Goal: Task Accomplishment & Management: Complete application form

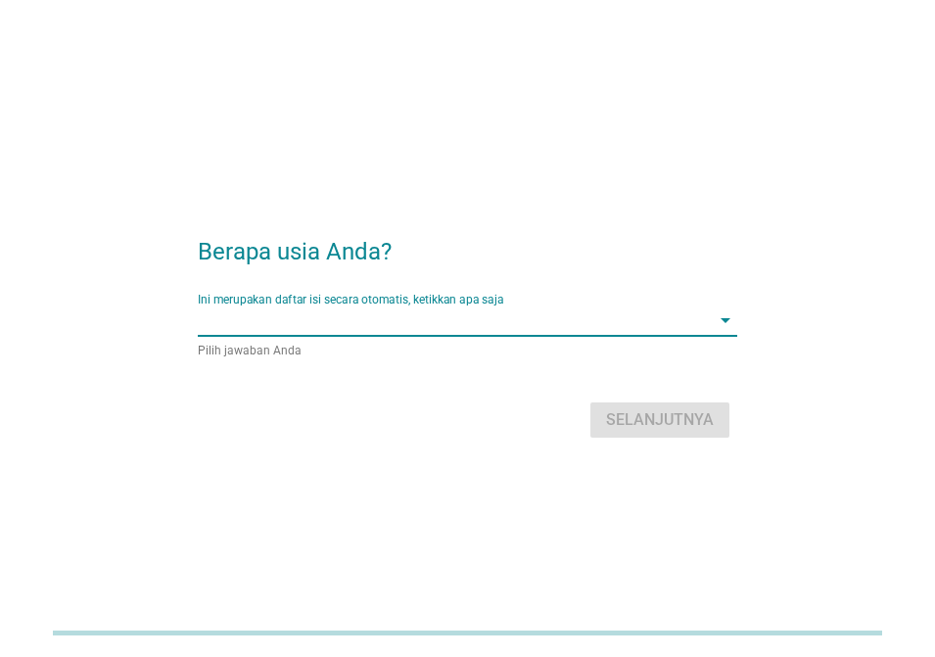
click at [475, 318] on input "Ini merupakan daftar isi secara otomatis, ketikkan apa saja" at bounding box center [454, 320] width 512 height 31
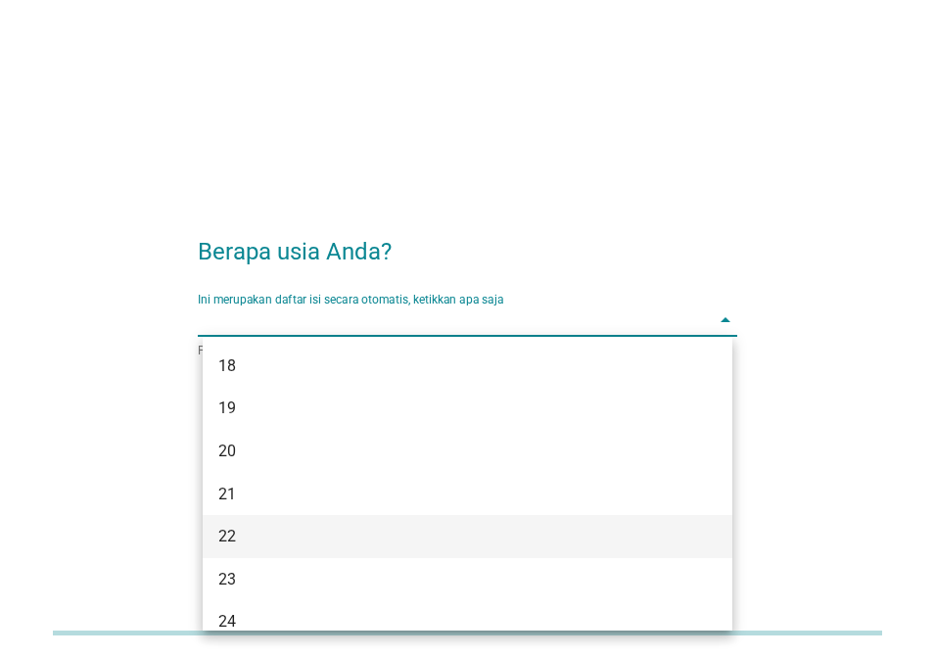
click at [405, 535] on div "22" at bounding box center [446, 537] width 457 height 24
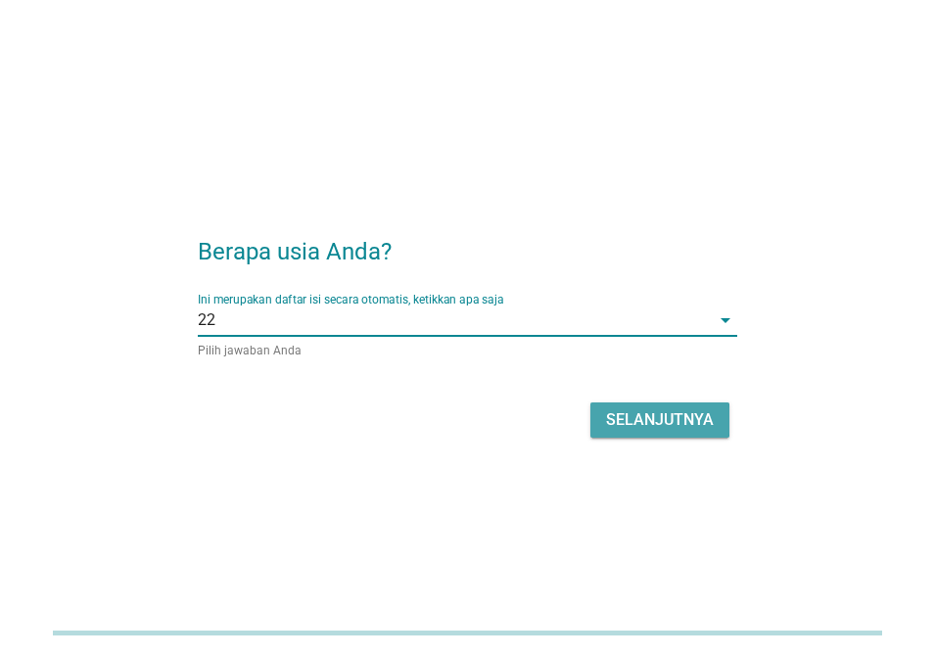
click at [675, 419] on div "Selanjutnya" at bounding box center [660, 420] width 108 height 24
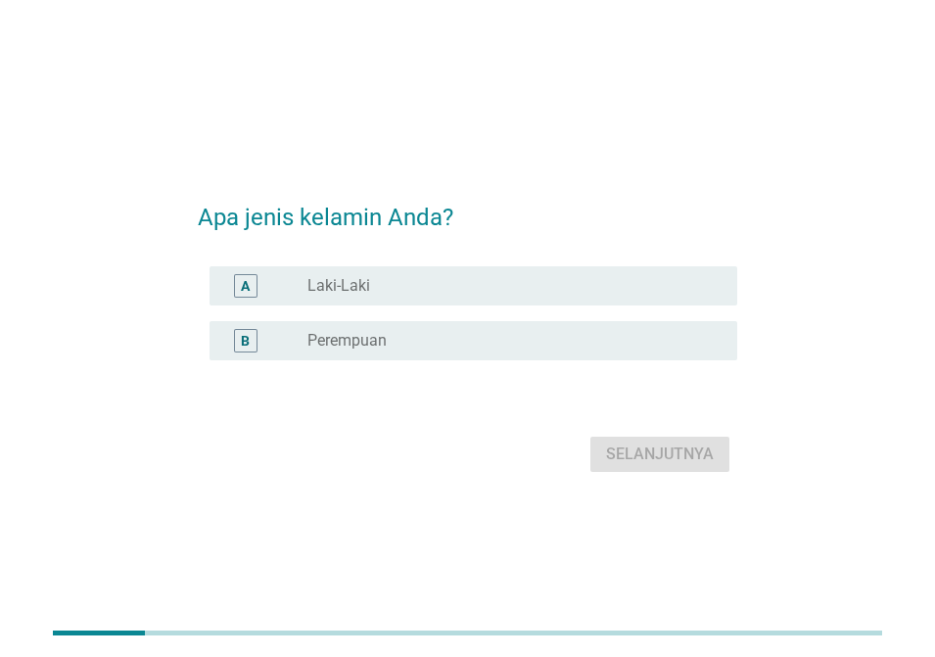
click at [432, 277] on div "radio_button_unchecked Laki-Laki" at bounding box center [507, 286] width 399 height 20
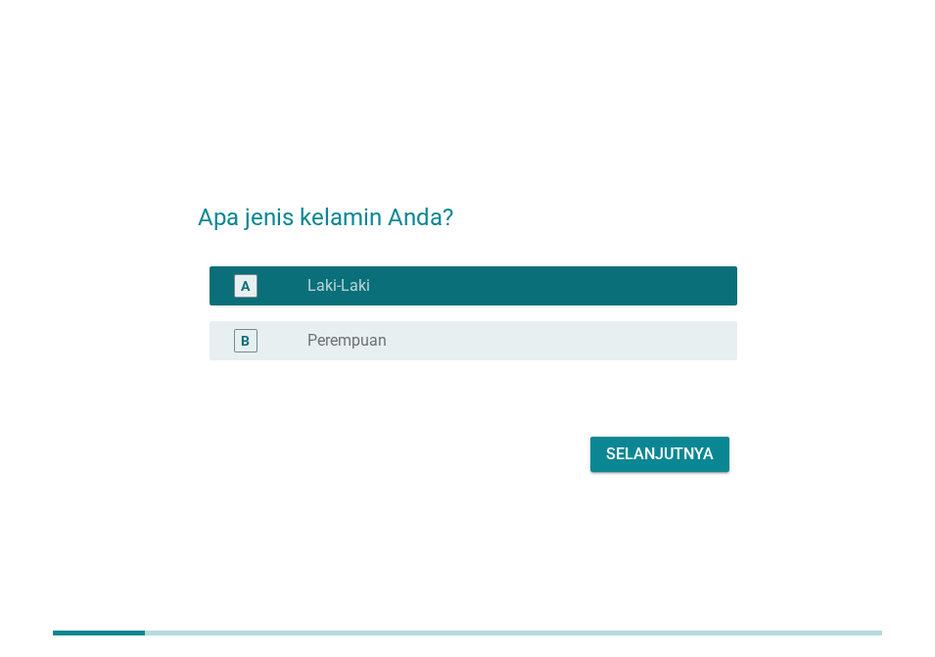
click at [649, 452] on div "Selanjutnya" at bounding box center [660, 455] width 108 height 24
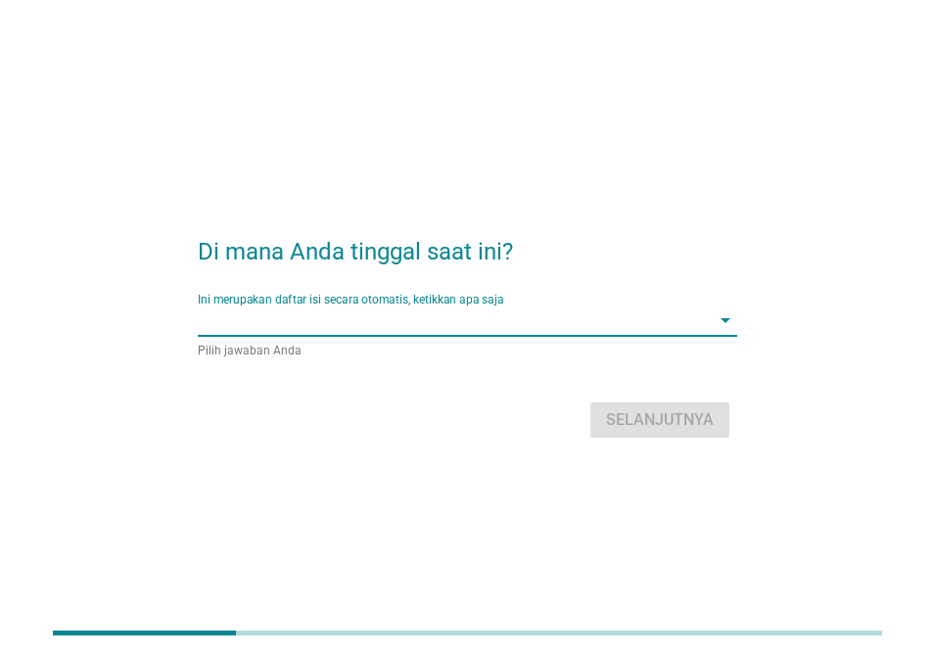
click at [546, 328] on input "Ini merupakan daftar isi secara otomatis, ketikkan apa saja" at bounding box center [454, 320] width 512 height 31
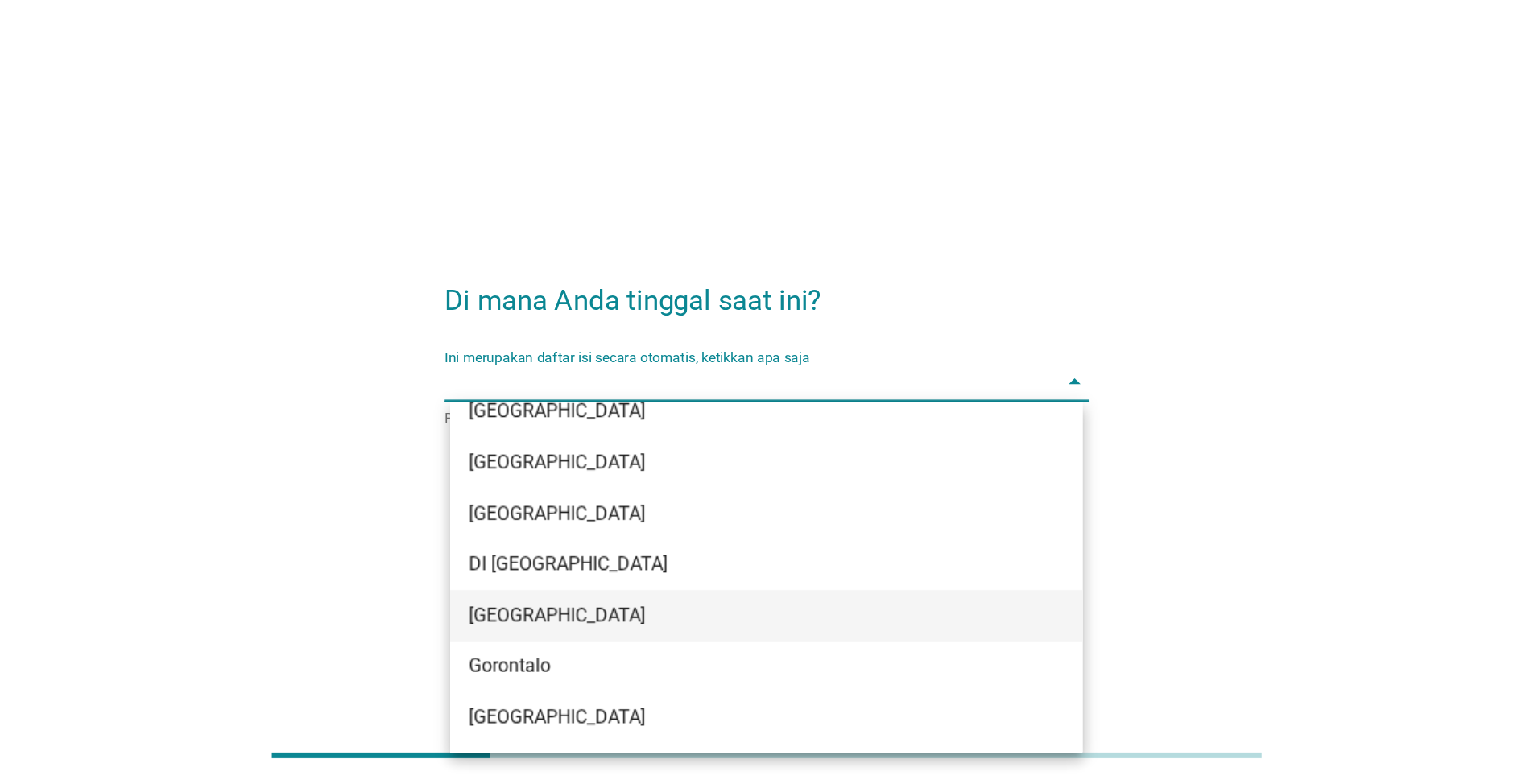
scroll to position [81, 0]
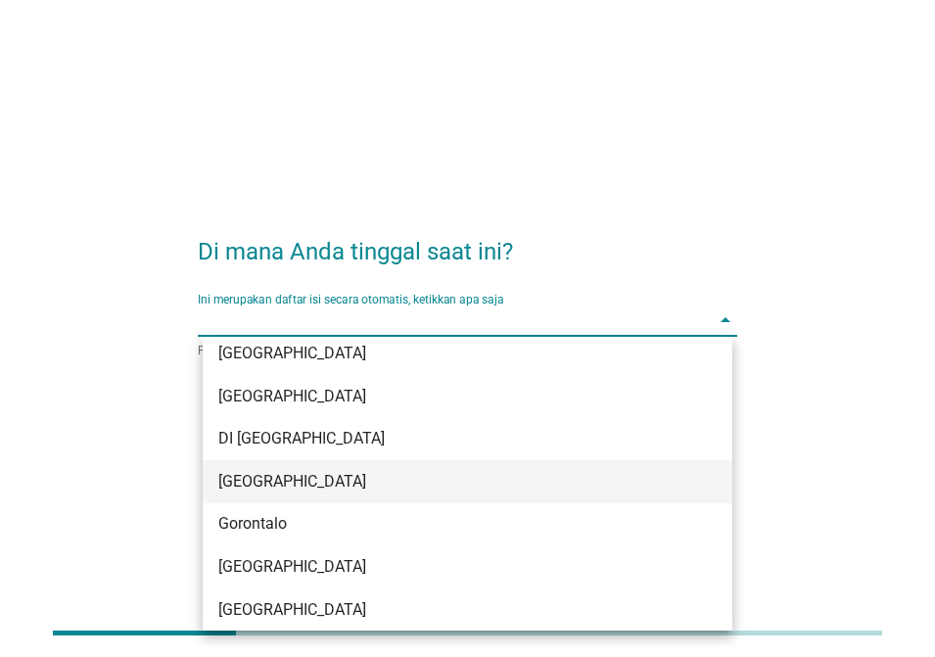
click at [448, 486] on div "[GEOGRAPHIC_DATA]" at bounding box center [446, 482] width 457 height 24
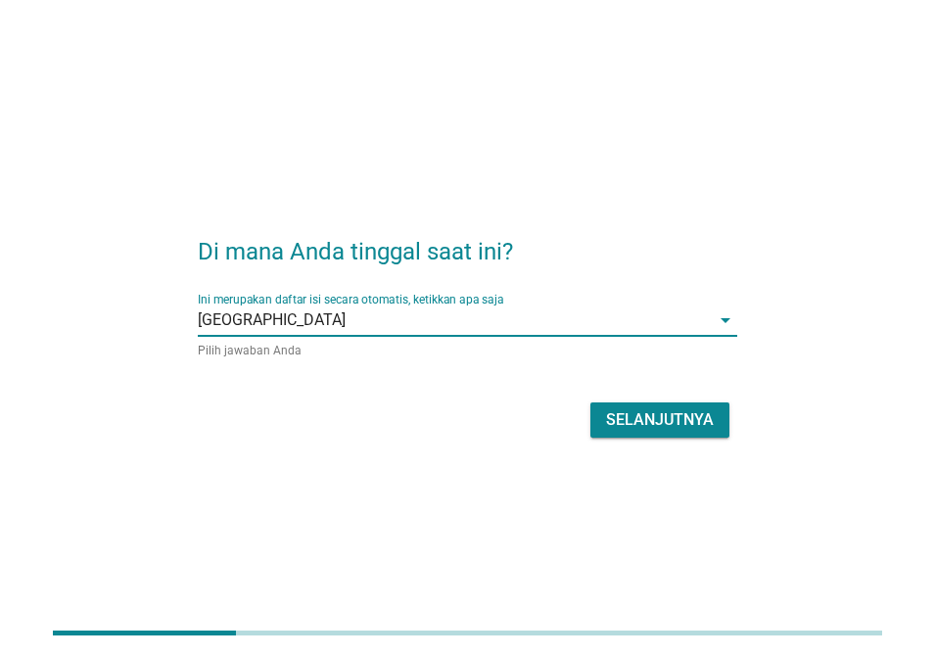
click at [664, 424] on div "Selanjutnya" at bounding box center [660, 420] width 108 height 24
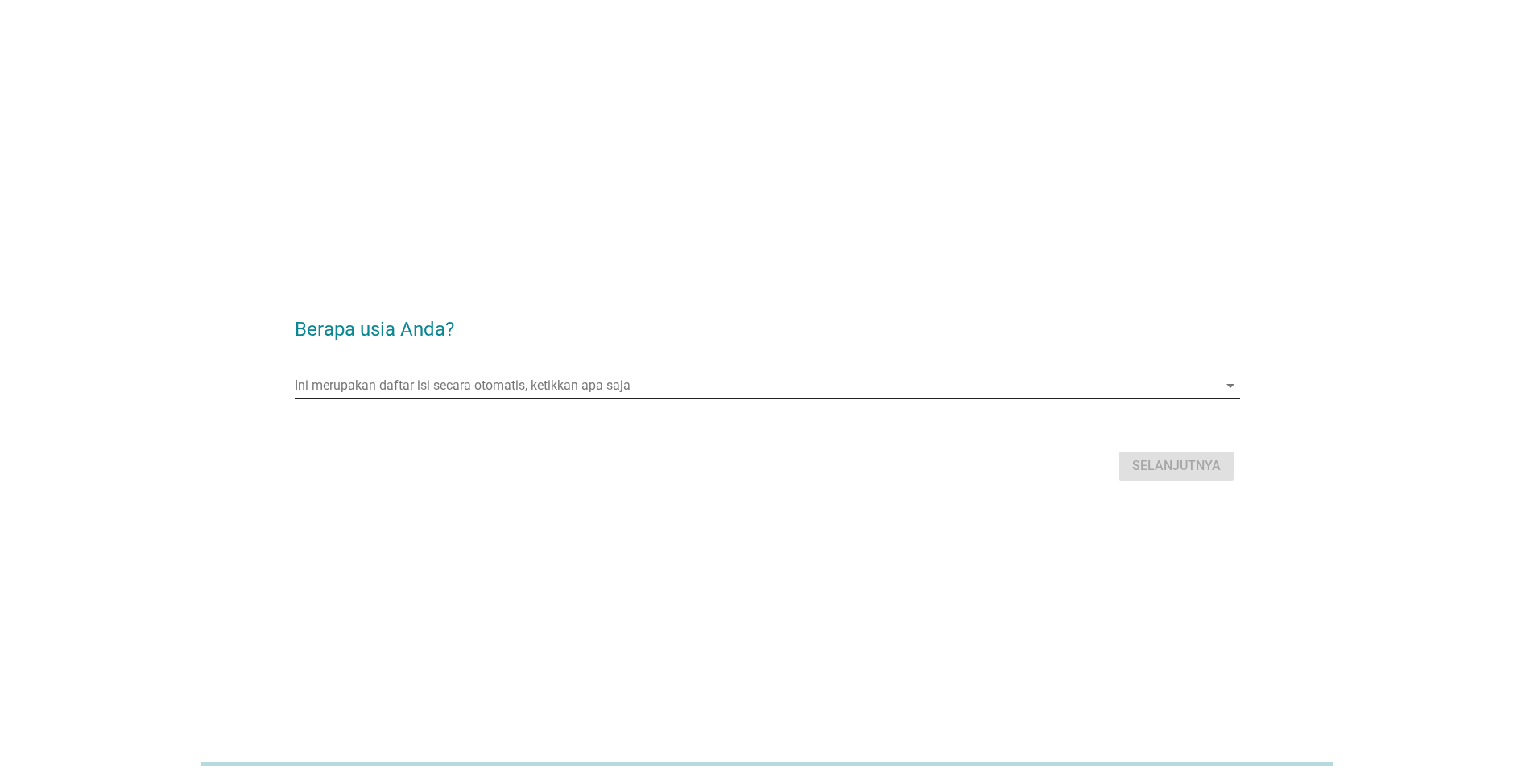
click at [649, 380] on input "Ini merupakan daftar isi secara otomatis, ketikkan apa saja" at bounding box center [755, 385] width 922 height 25
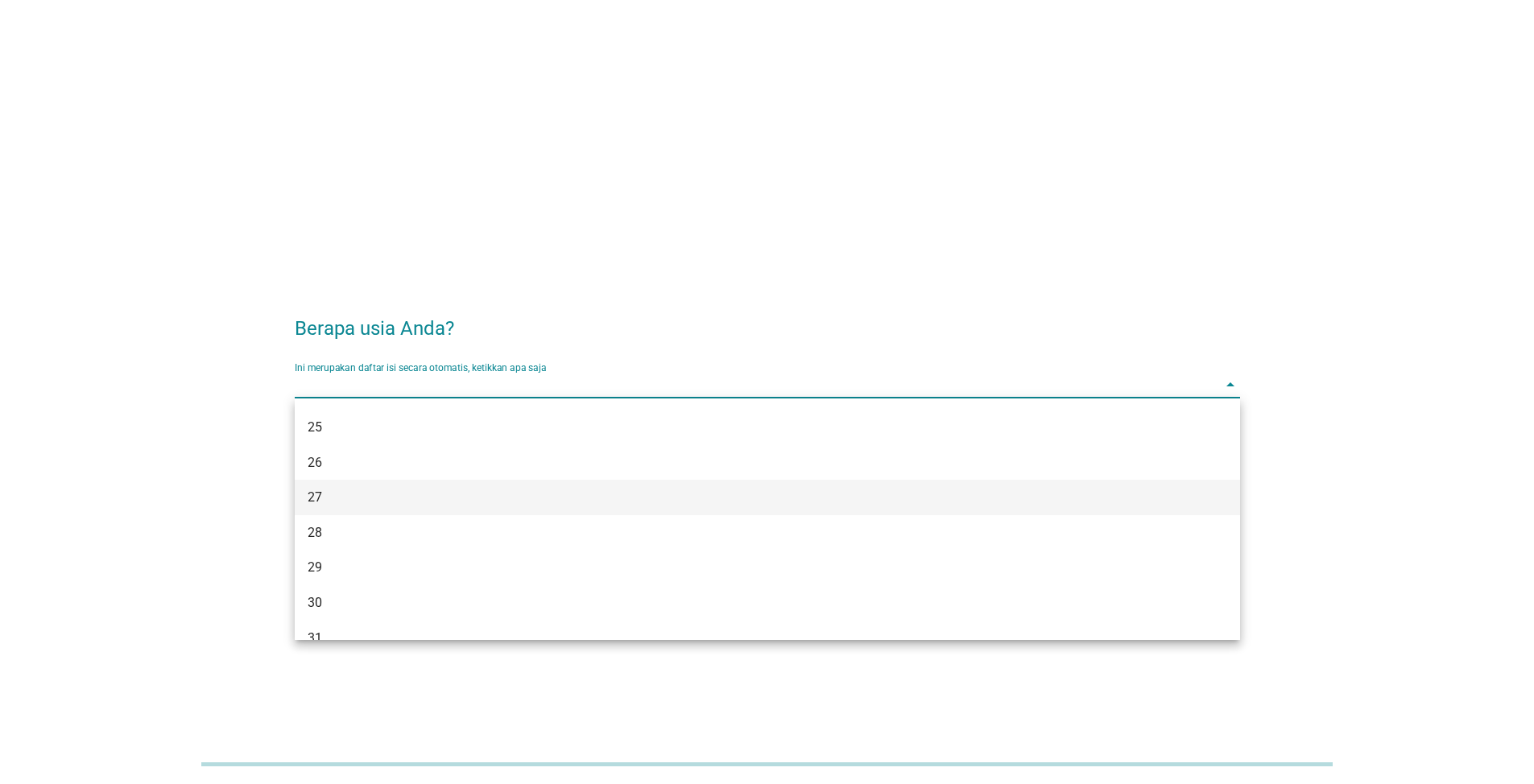
scroll to position [242, 0]
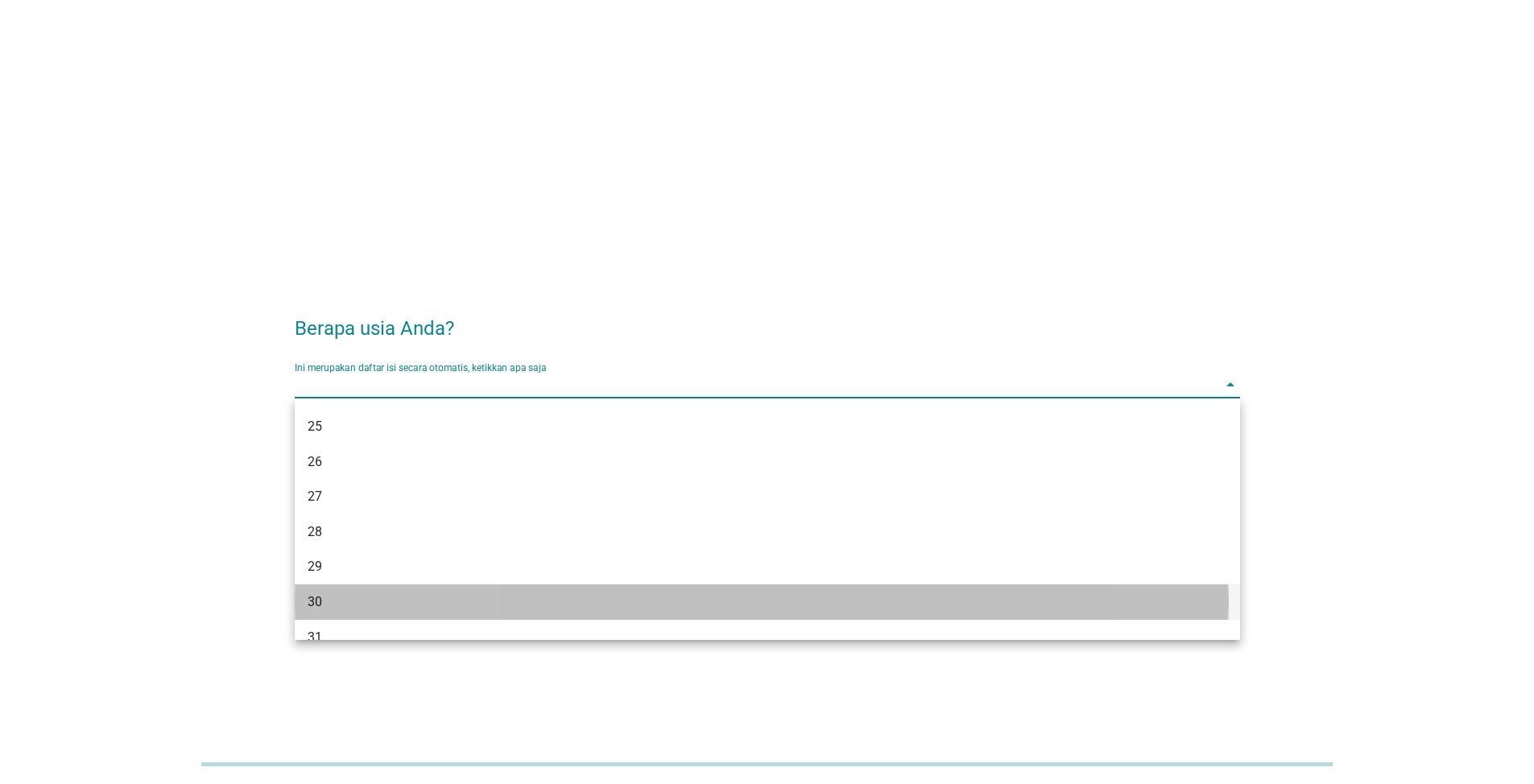
click at [543, 608] on div "30" at bounding box center [728, 602] width 843 height 20
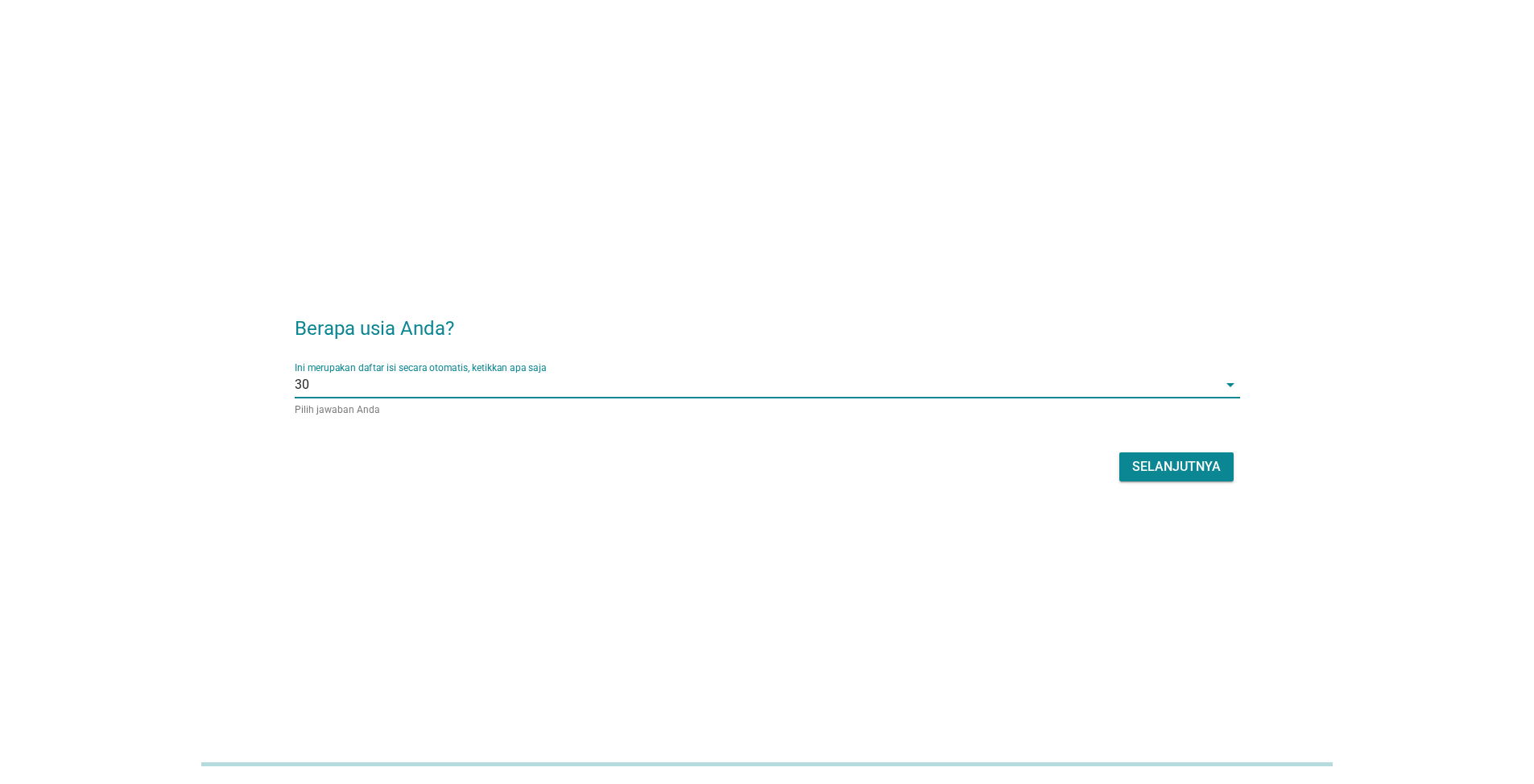
click at [1164, 459] on div "Selanjutnya" at bounding box center [1176, 467] width 89 height 20
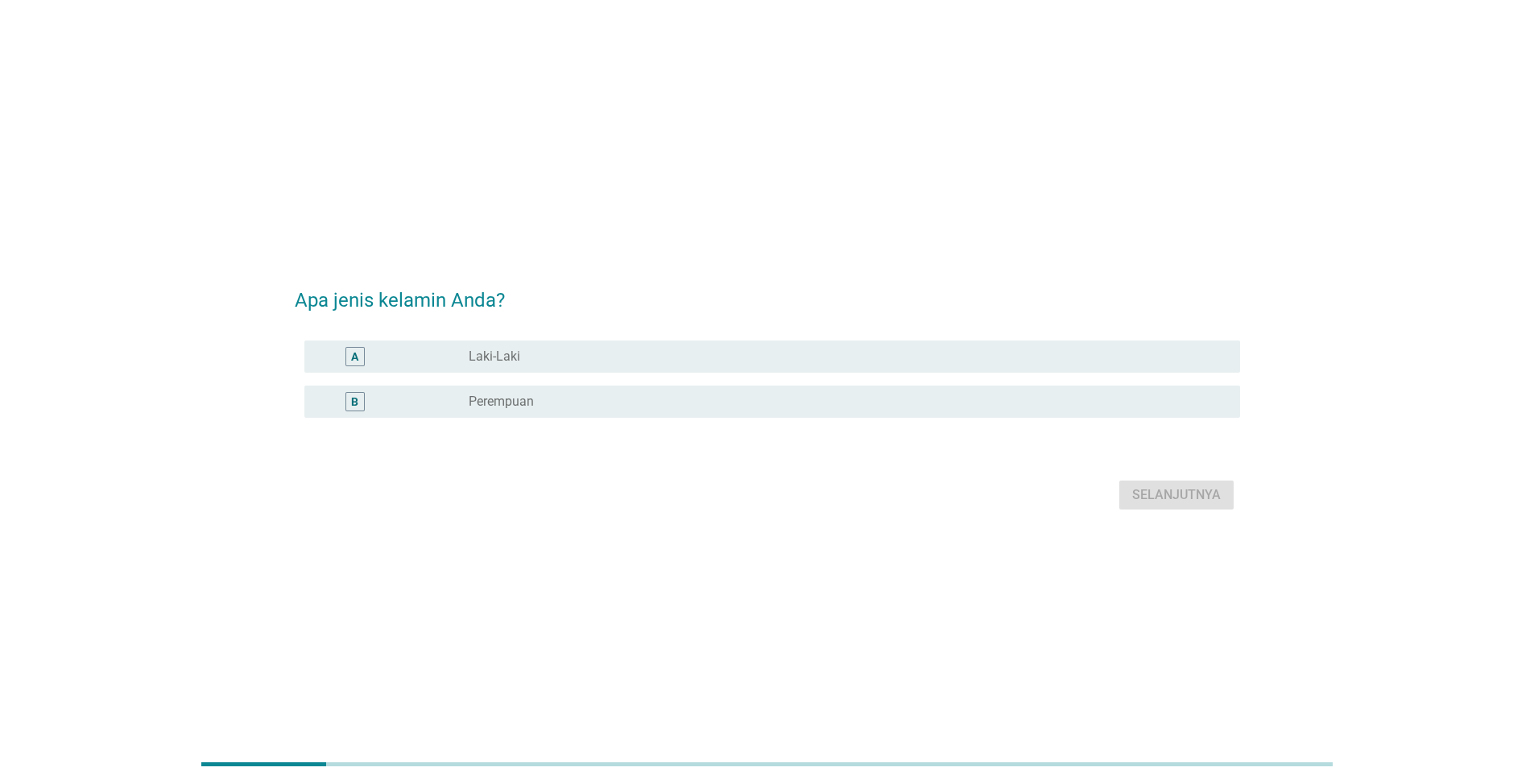
click at [577, 354] on div "radio_button_unchecked Laki-Laki" at bounding box center [841, 357] width 746 height 16
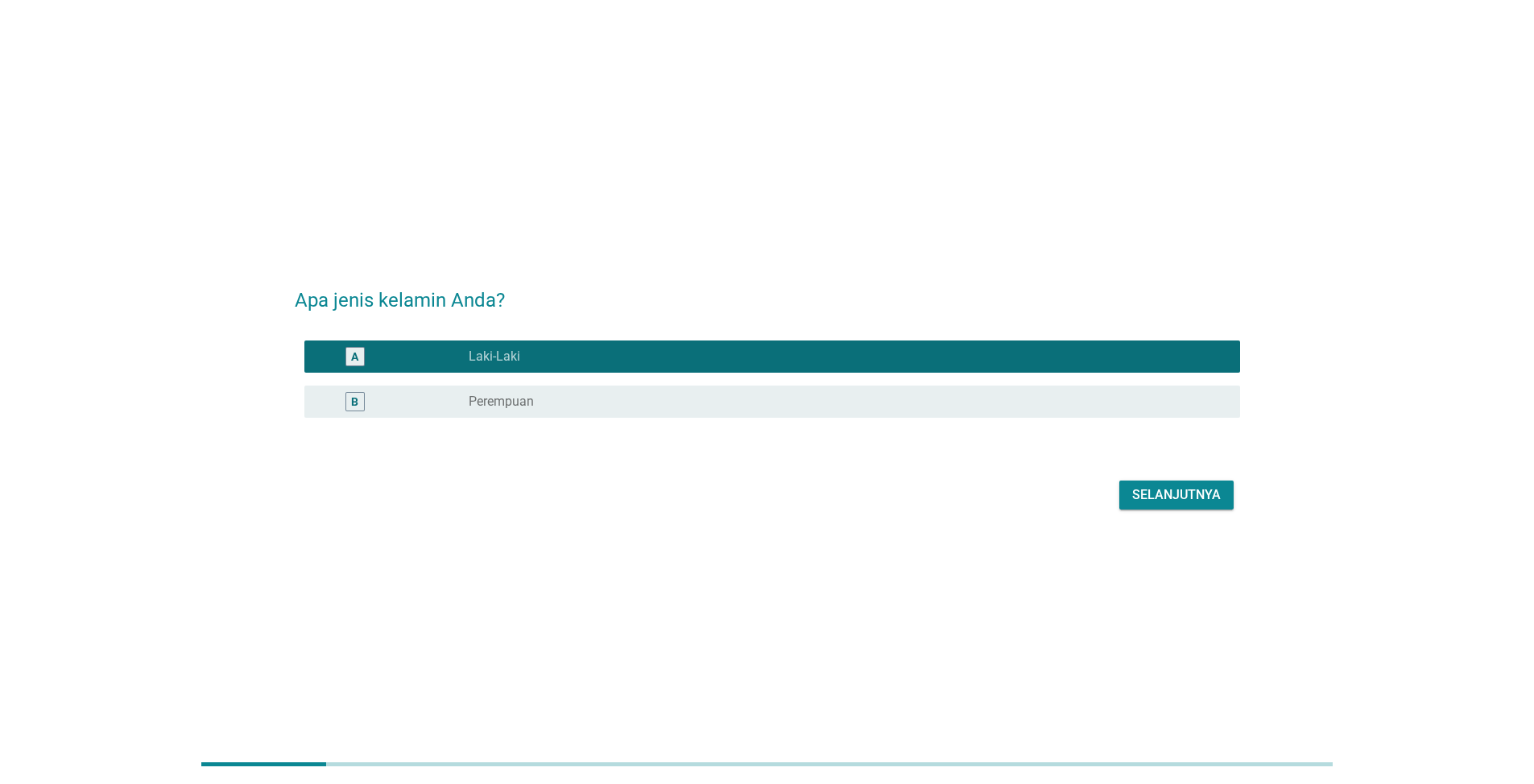
click at [1181, 496] on div "Selanjutnya" at bounding box center [1176, 496] width 89 height 20
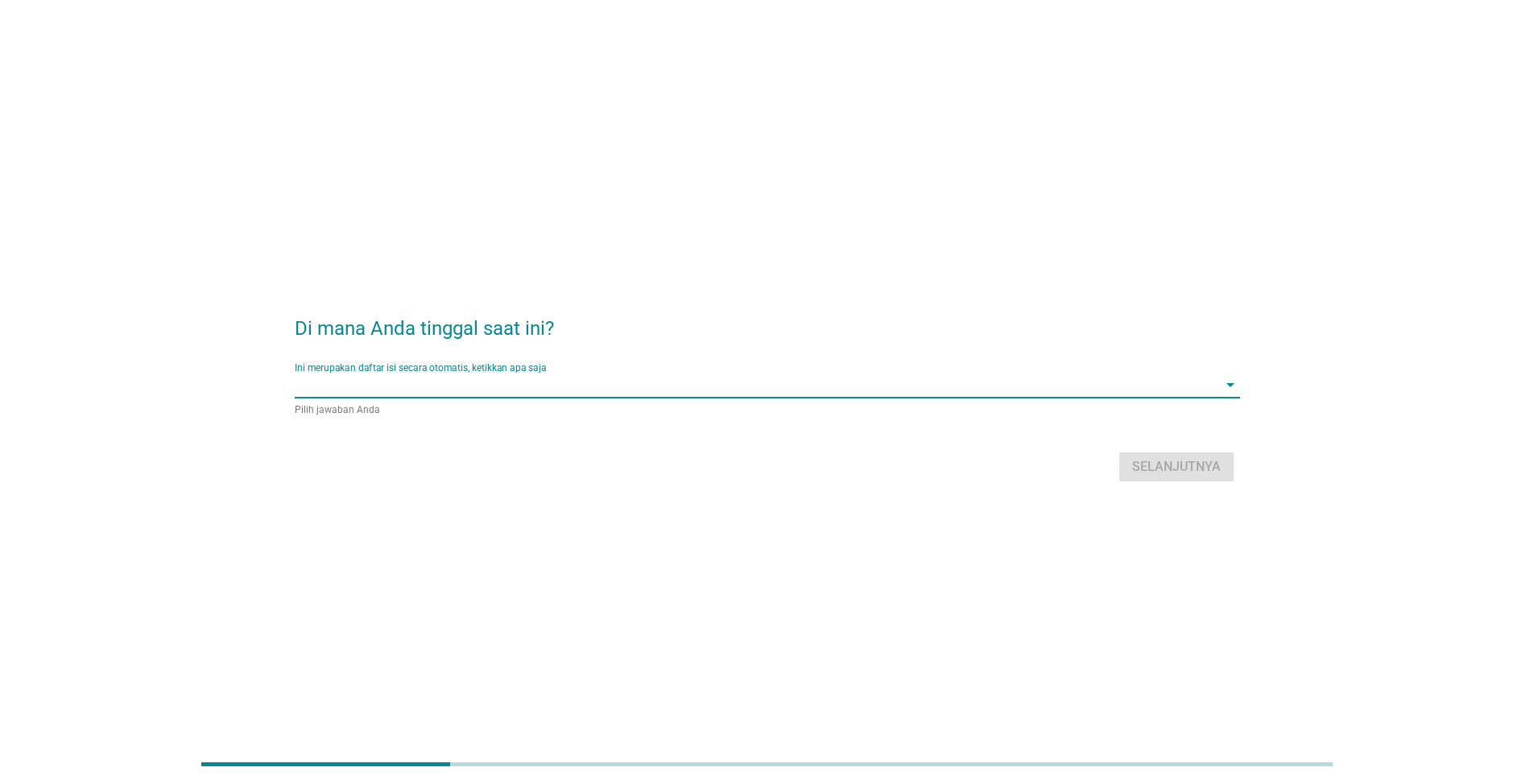
click at [846, 398] on div "Ini merupakan daftar isi secara otomatis, ketikkan apa saja arrow_drop_down" at bounding box center [767, 384] width 945 height 25
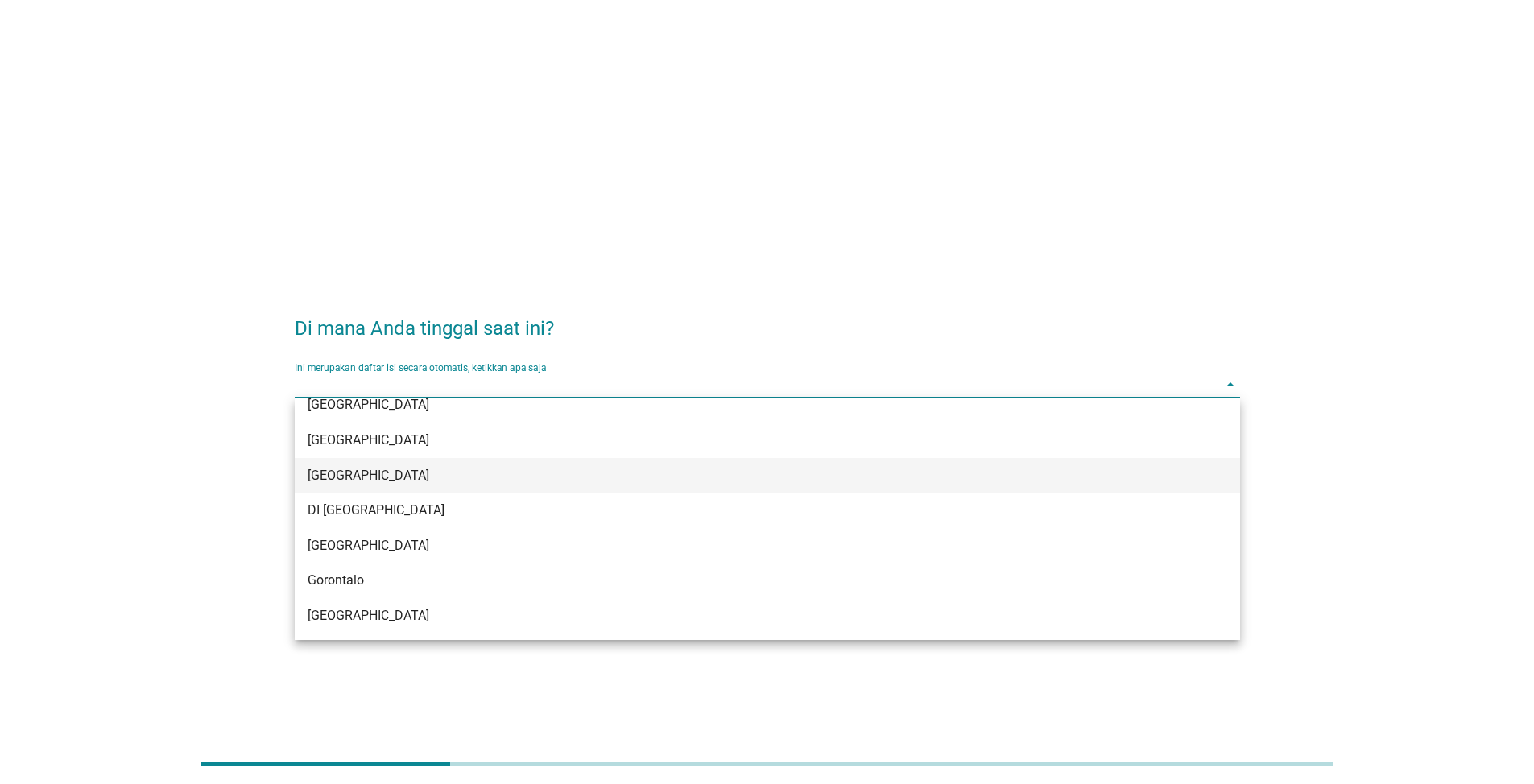
scroll to position [81, 0]
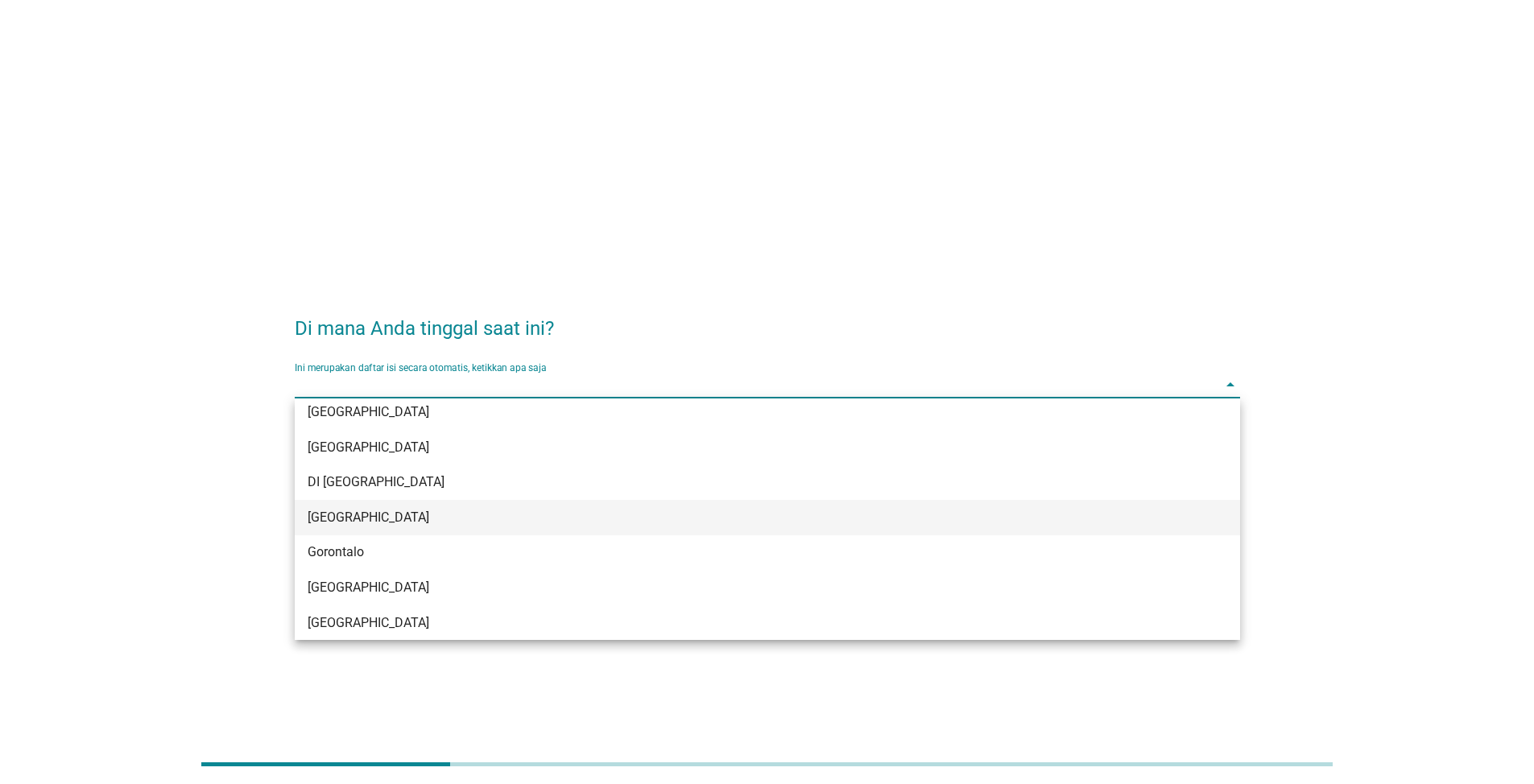
click at [754, 525] on div "[GEOGRAPHIC_DATA]" at bounding box center [728, 518] width 843 height 20
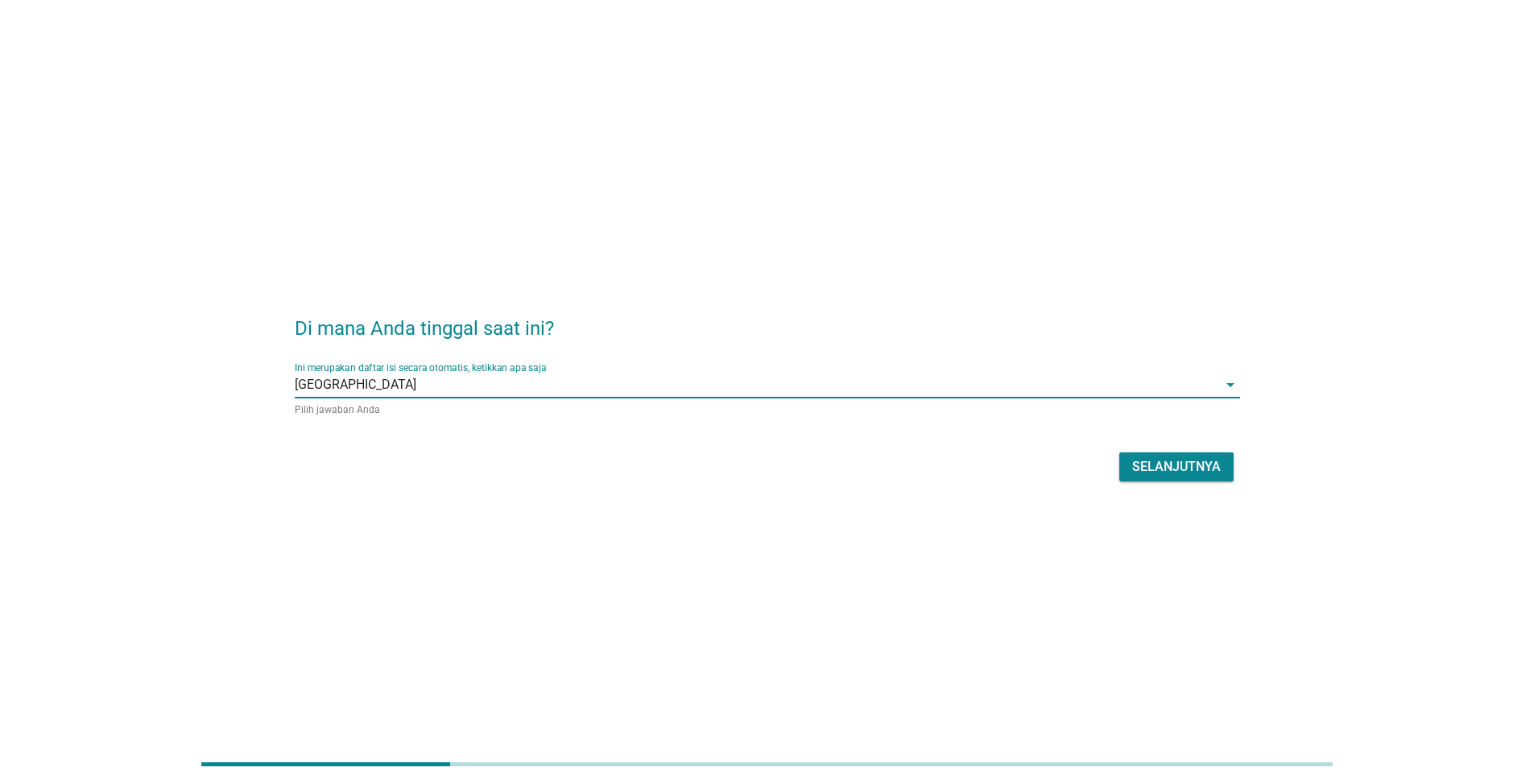
click at [1184, 450] on div "Selanjutnya" at bounding box center [767, 467] width 945 height 39
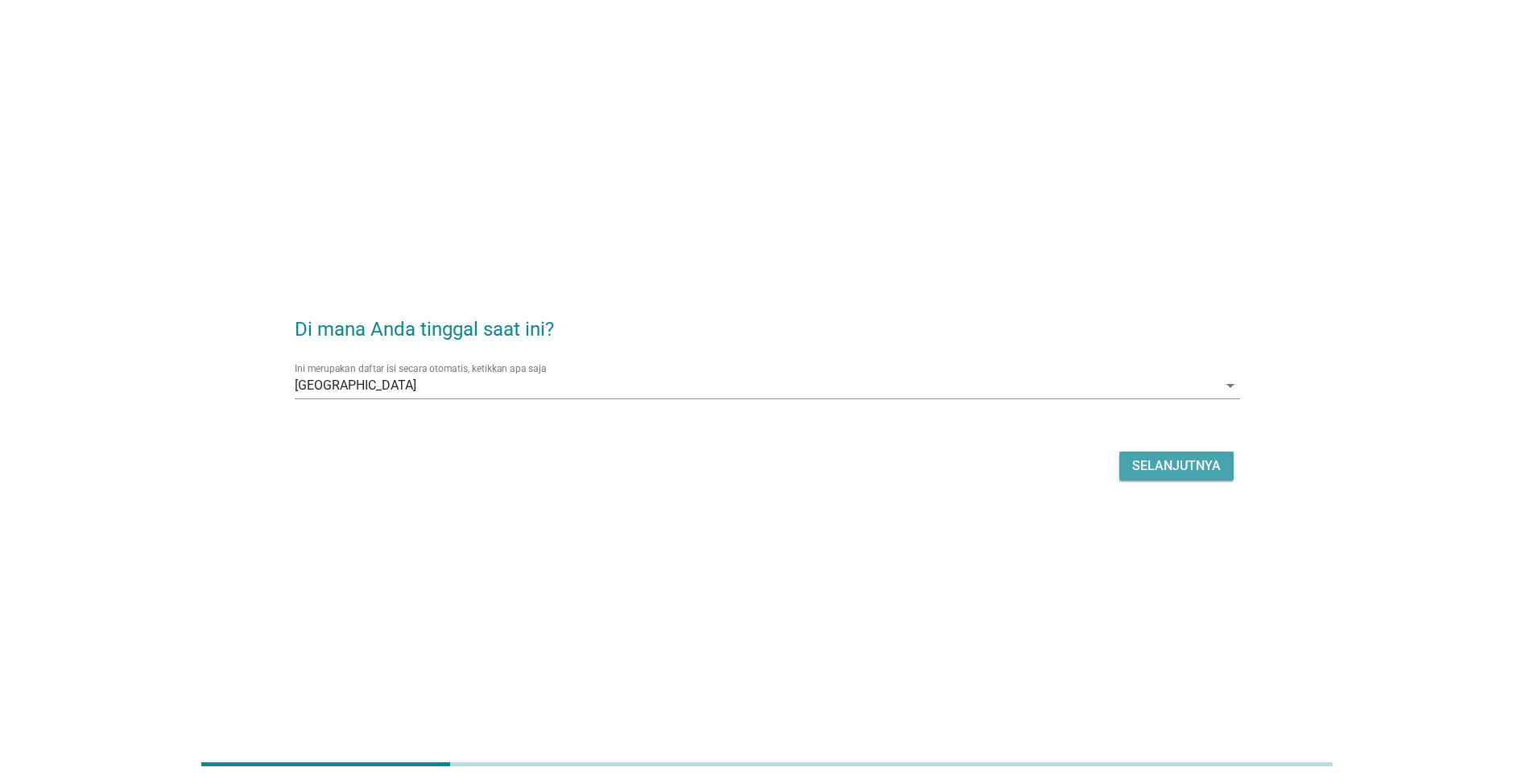
click at [1180, 465] on div "Selanjutnya" at bounding box center [1176, 466] width 89 height 20
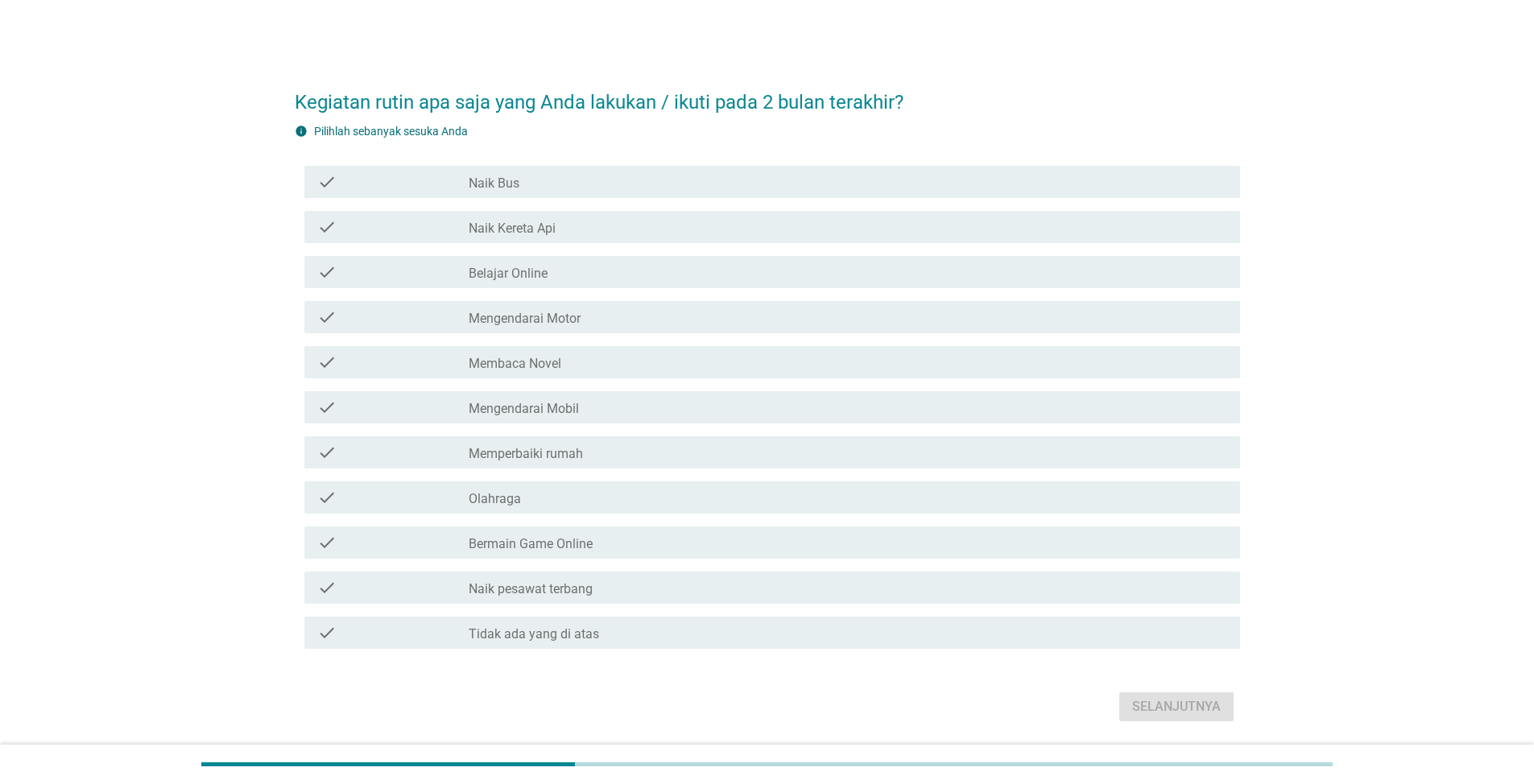
click at [916, 184] on div "check_box_outline_blank Naik Bus" at bounding box center [848, 182] width 759 height 20
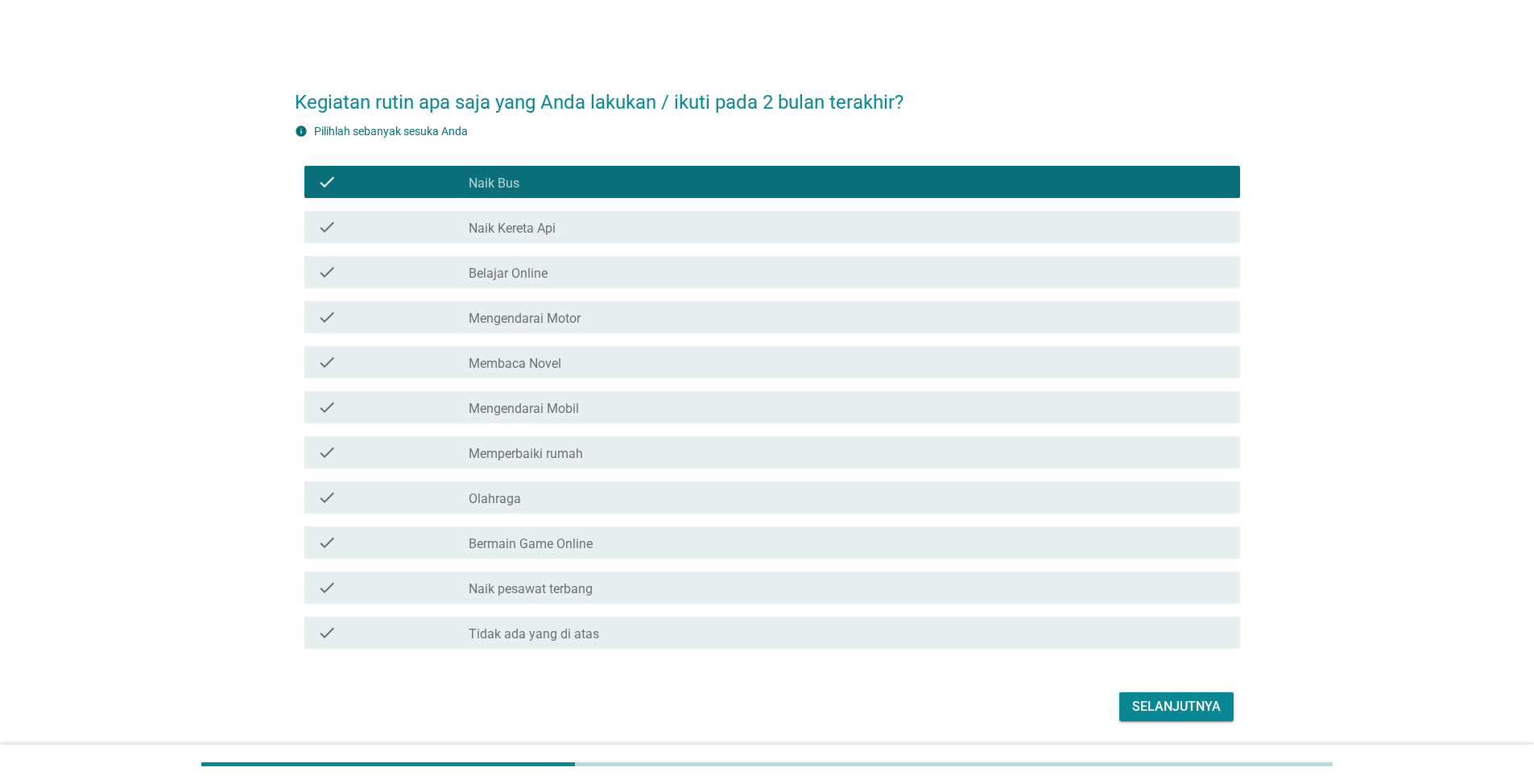
click at [893, 228] on div "check_box_outline_blank Naik Kereta Api" at bounding box center [848, 227] width 759 height 20
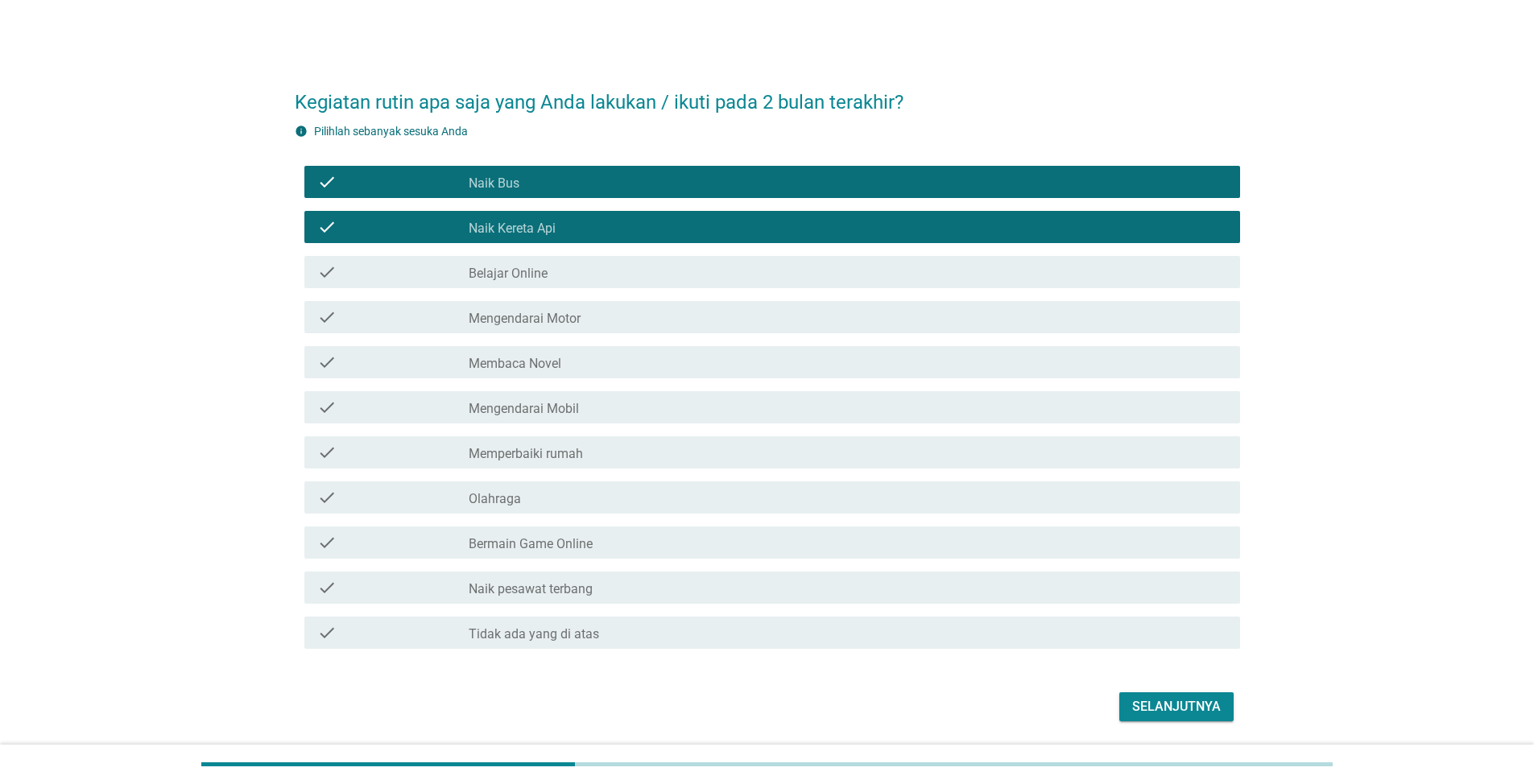
click at [885, 270] on div "check_box_outline_blank Belajar Online" at bounding box center [848, 272] width 759 height 20
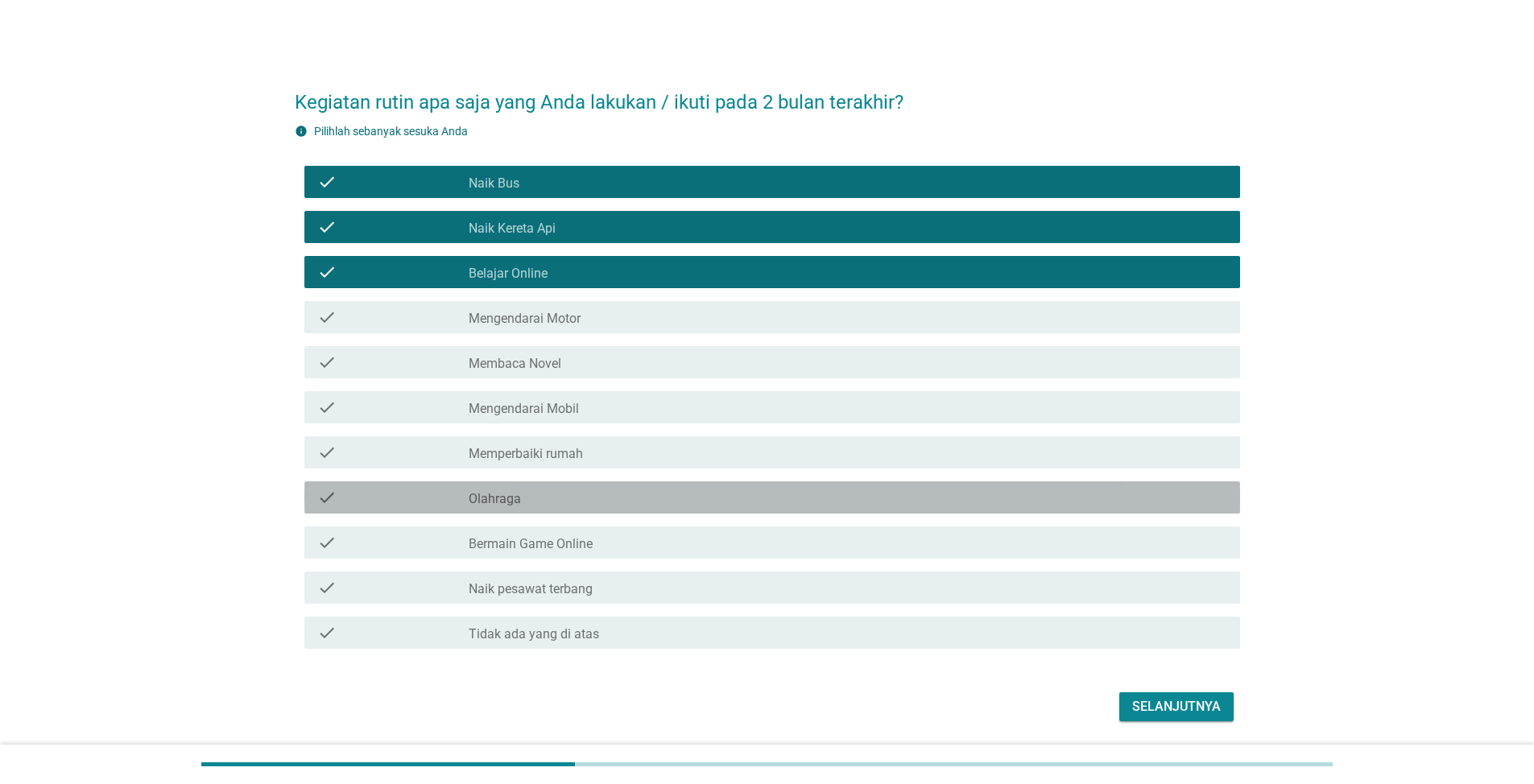
click at [825, 493] on div "check_box_outline_blank Olahraga" at bounding box center [848, 498] width 759 height 20
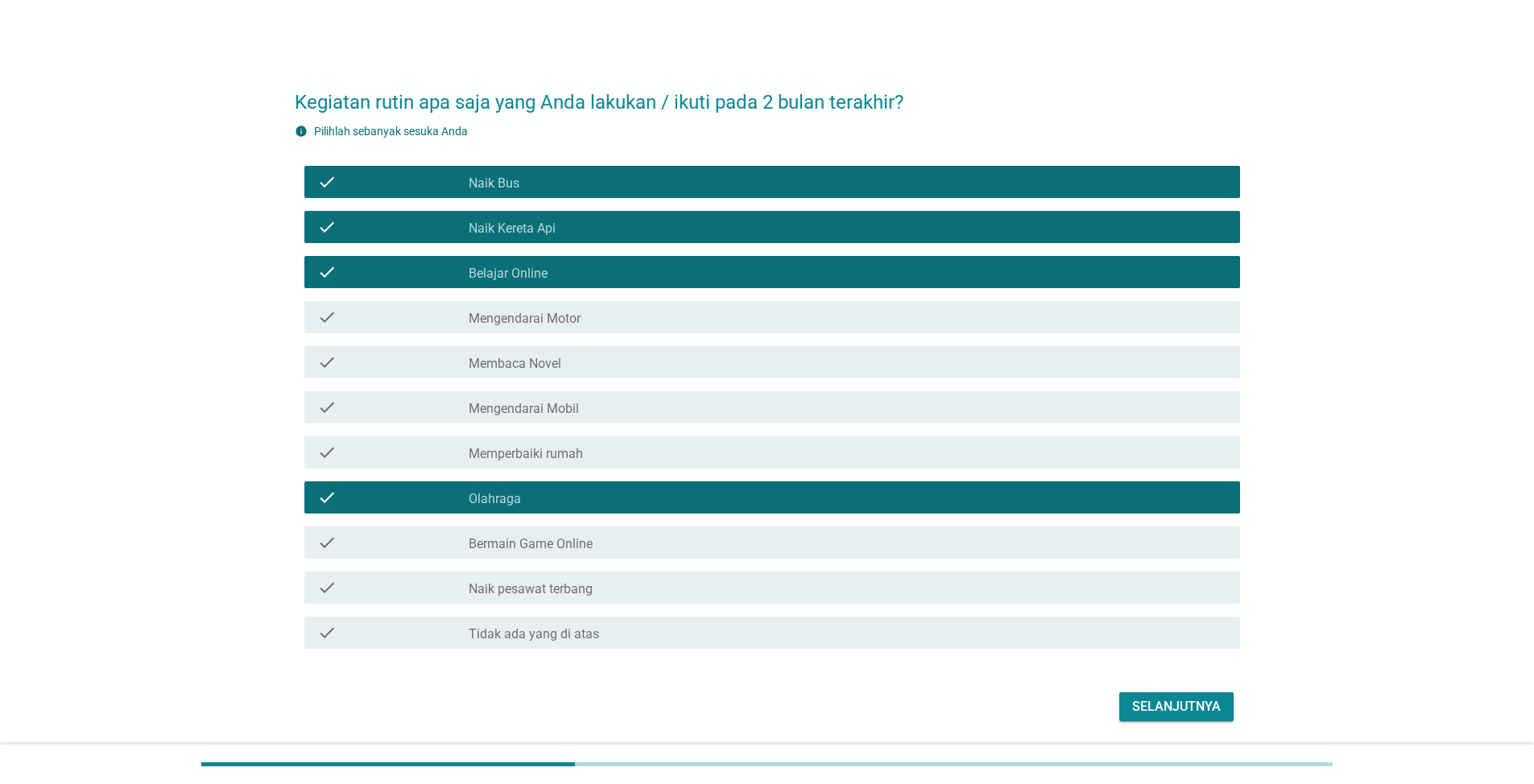
click at [1166, 714] on div "Selanjutnya" at bounding box center [1176, 707] width 89 height 20
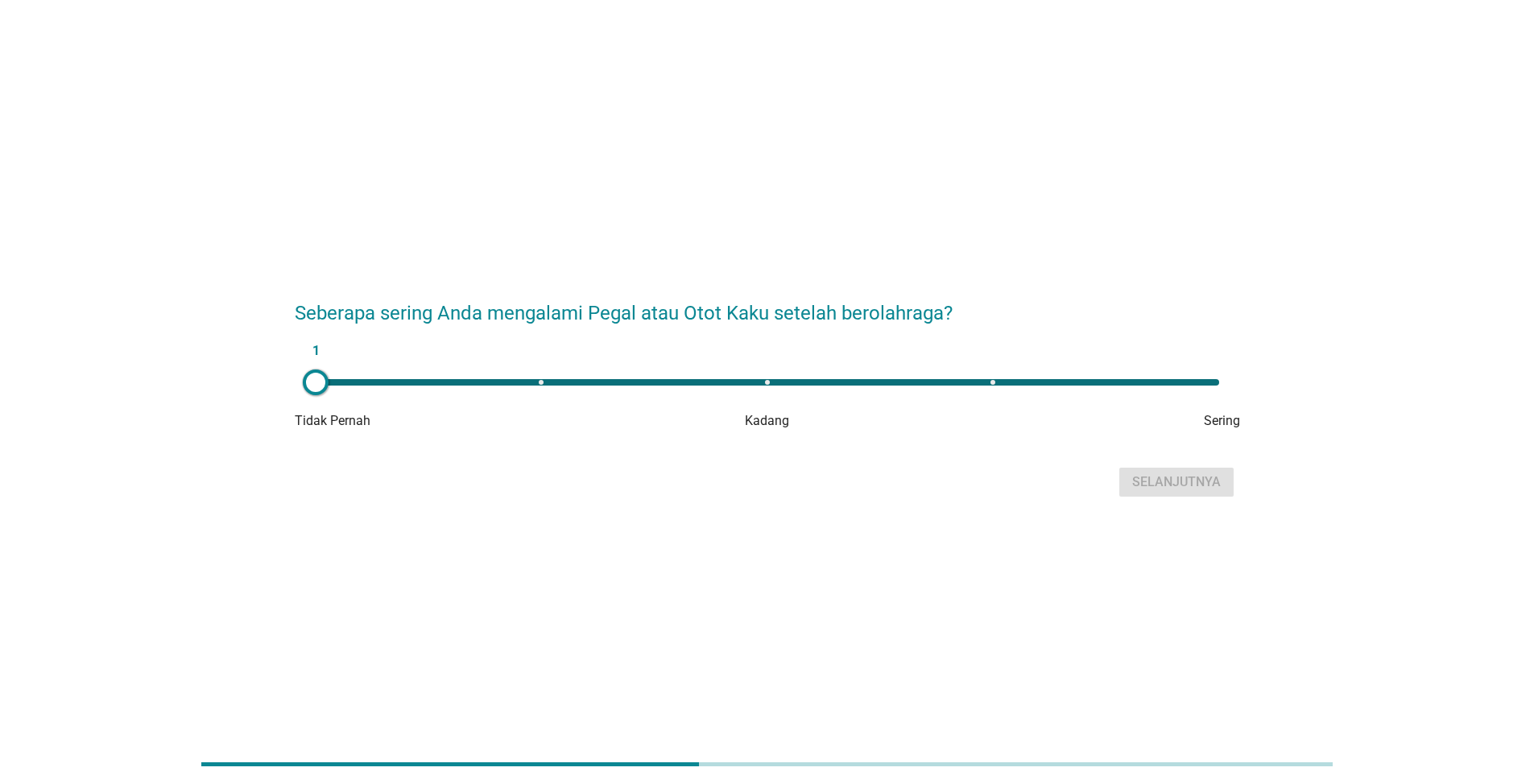
click at [1037, 377] on div "1" at bounding box center [767, 382] width 929 height 32
type input "4"
click at [1164, 485] on div "Selanjutnya" at bounding box center [1176, 482] width 89 height 20
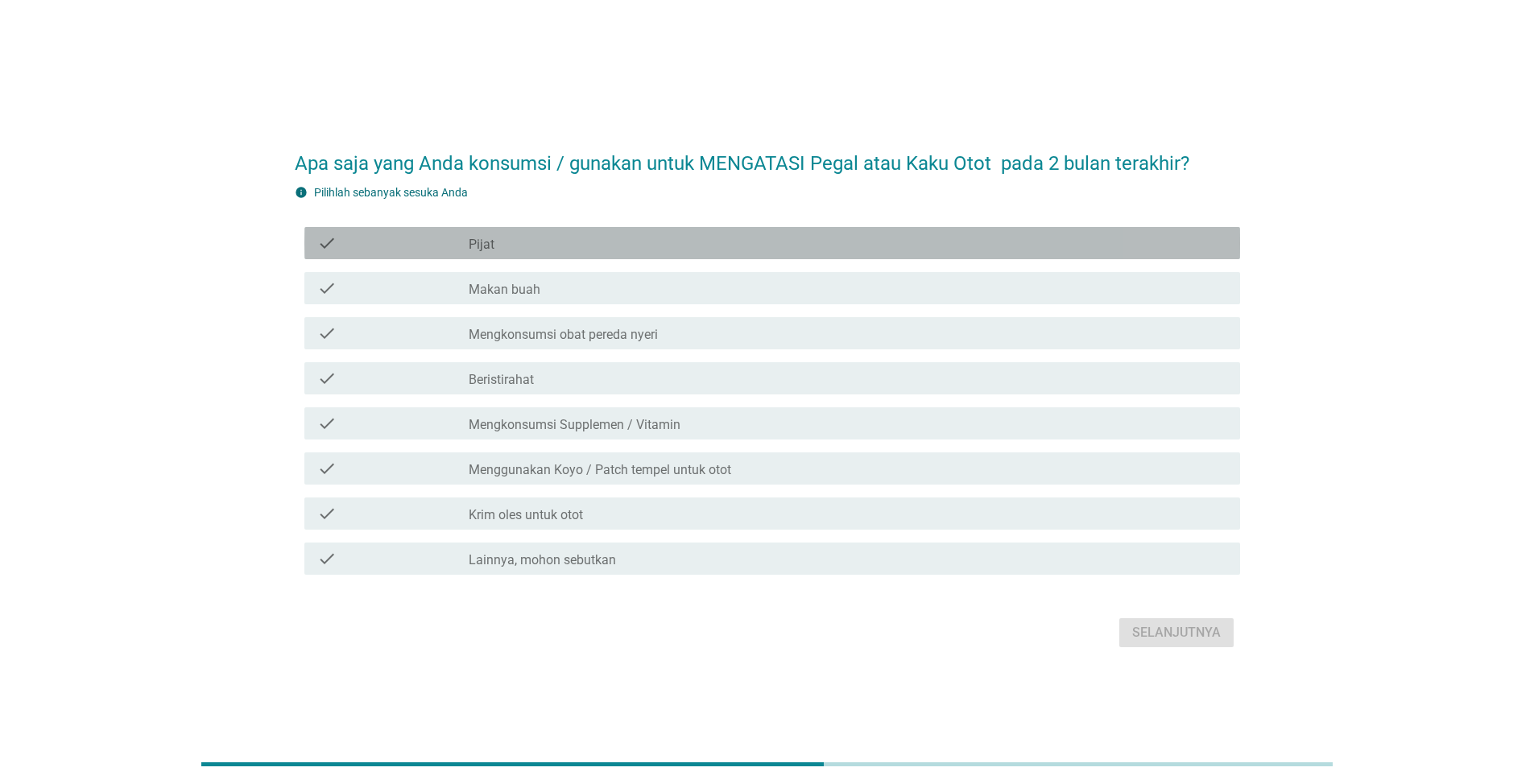
click at [812, 250] on div "check_box_outline_blank Pijat" at bounding box center [848, 243] width 759 height 20
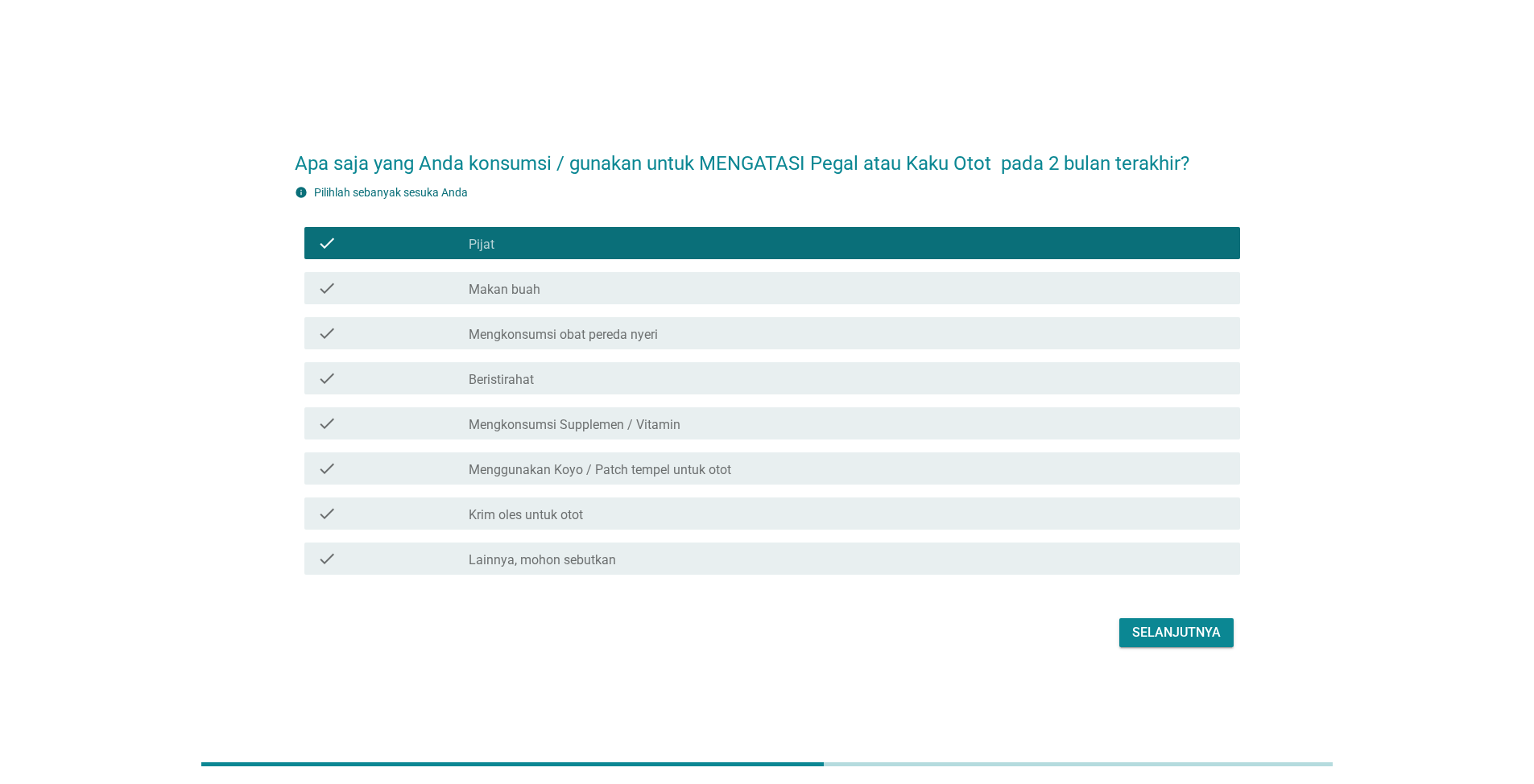
click at [808, 297] on div "check check_box_outline_blank Makan buah" at bounding box center [772, 288] width 936 height 32
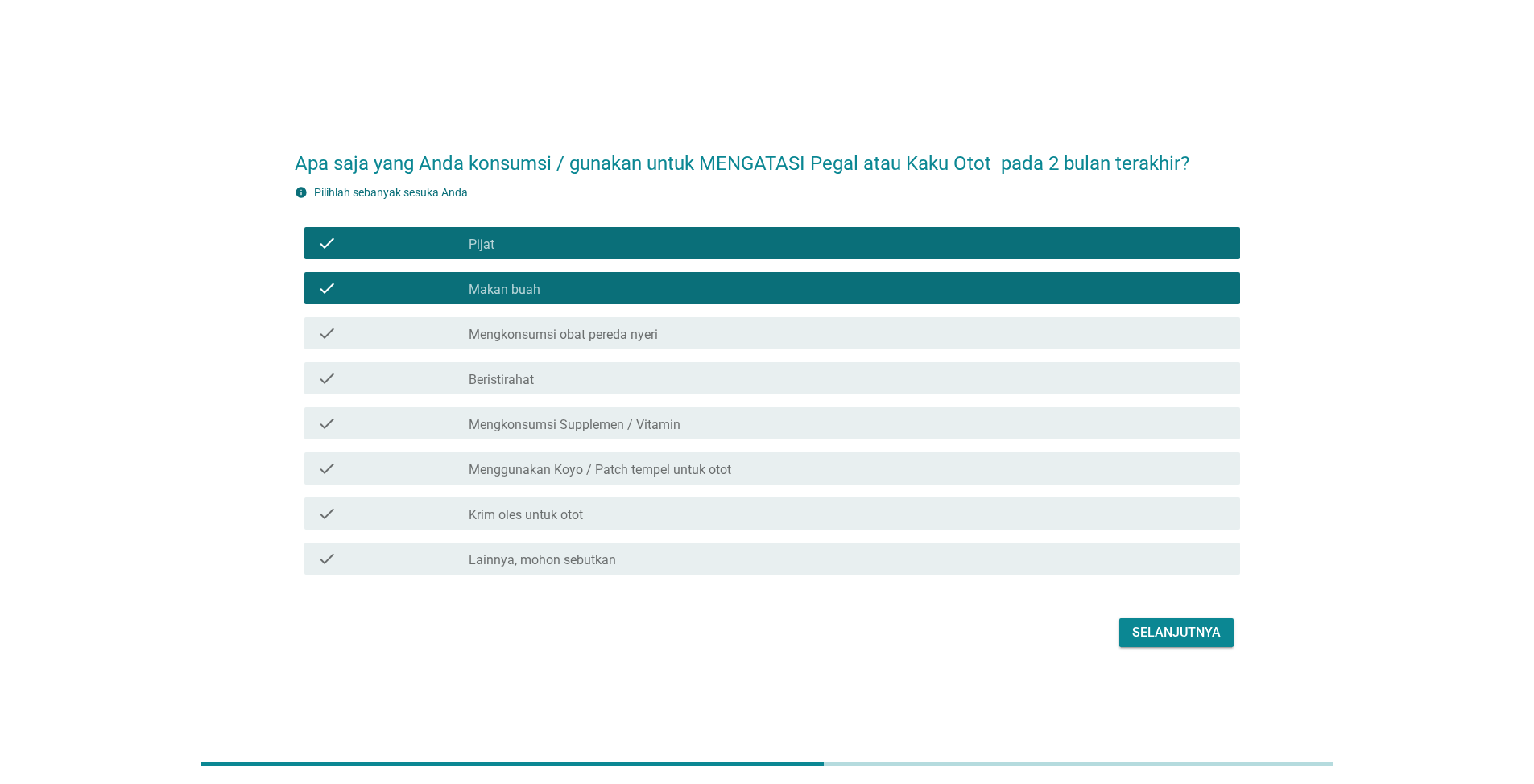
click at [830, 346] on div "check check_box_outline_blank Mengkonsumsi obat pereda nyeri" at bounding box center [772, 333] width 936 height 32
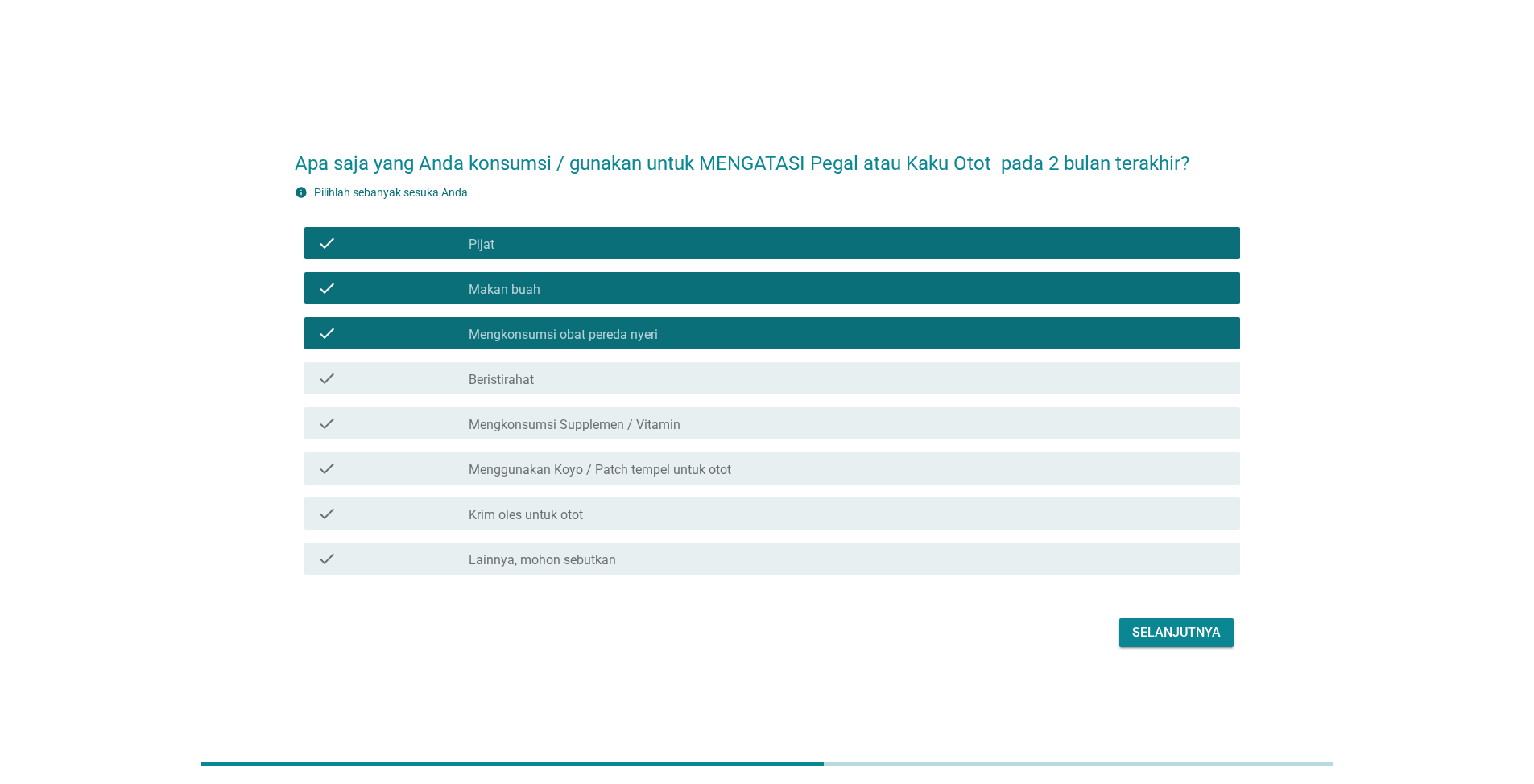
click at [822, 380] on div "check_box_outline_blank Beristirahat" at bounding box center [848, 379] width 759 height 20
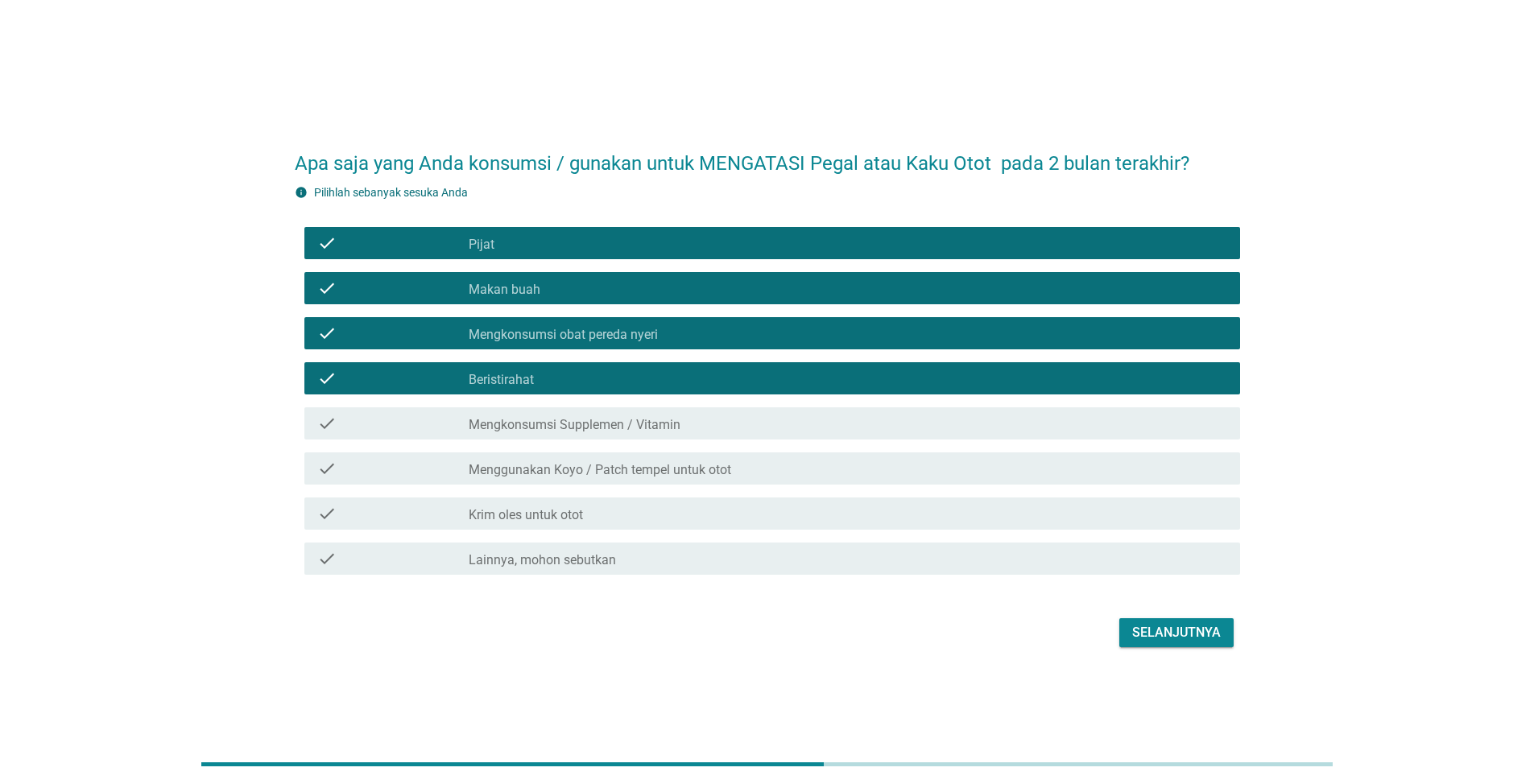
click at [827, 428] on div "check_box_outline_blank Mengkonsumsi Supplemen / Vitamin" at bounding box center [848, 423] width 759 height 20
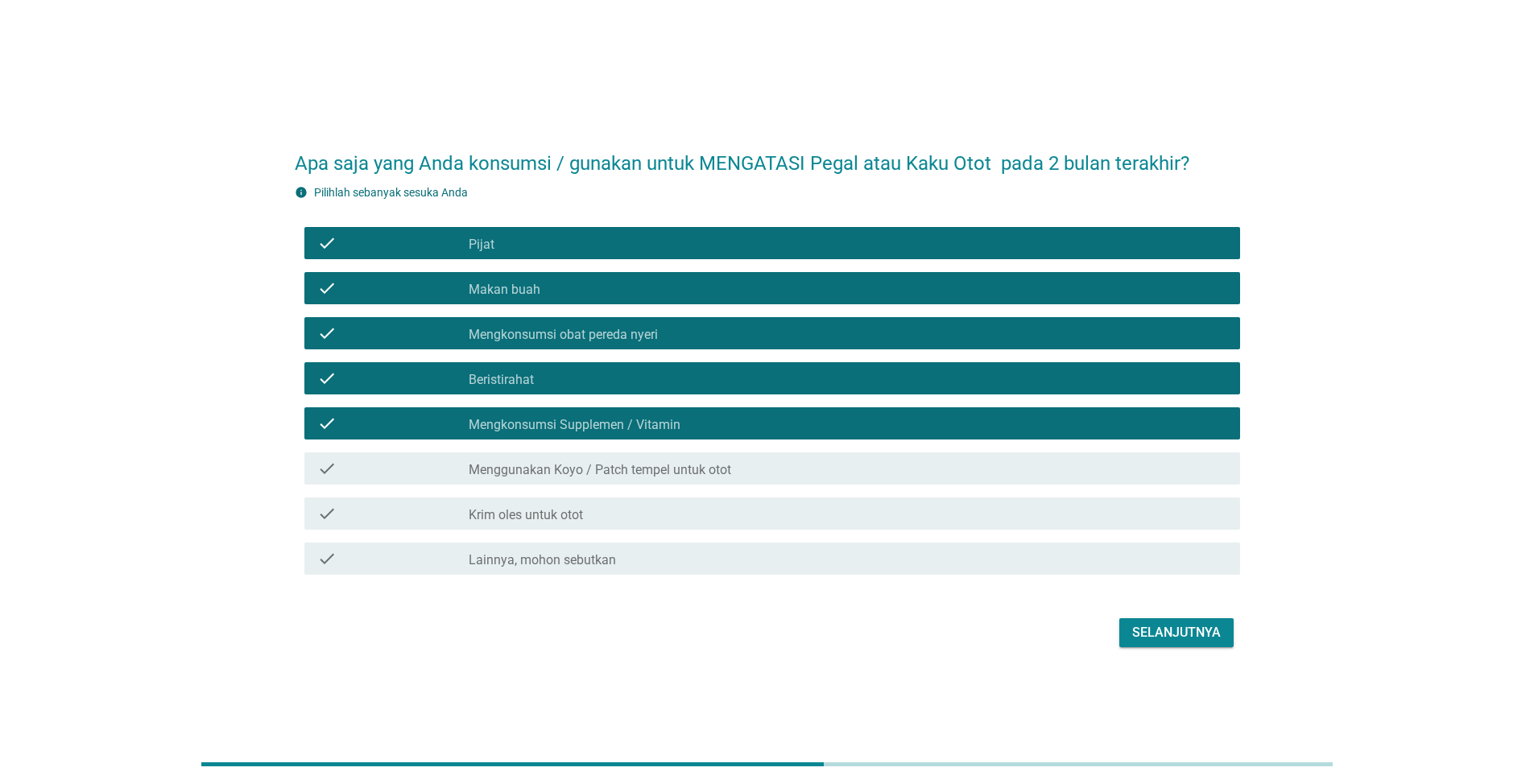
click at [829, 474] on div "check_box_outline_blank Menggunakan Koyo / Patch tempel untuk otot" at bounding box center [848, 468] width 759 height 20
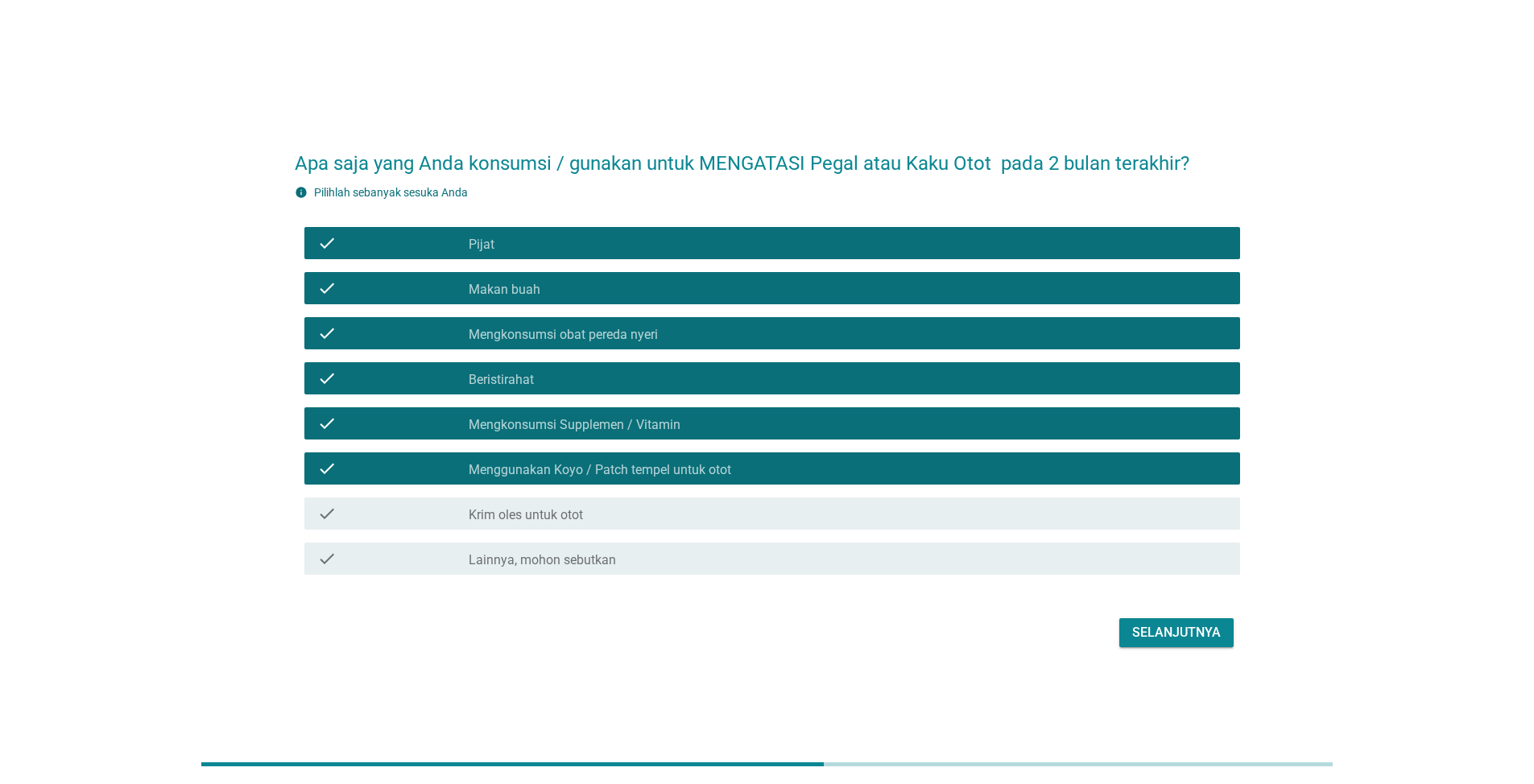
click at [826, 512] on div "check_box_outline_blank Krim oles untuk otot" at bounding box center [848, 514] width 759 height 20
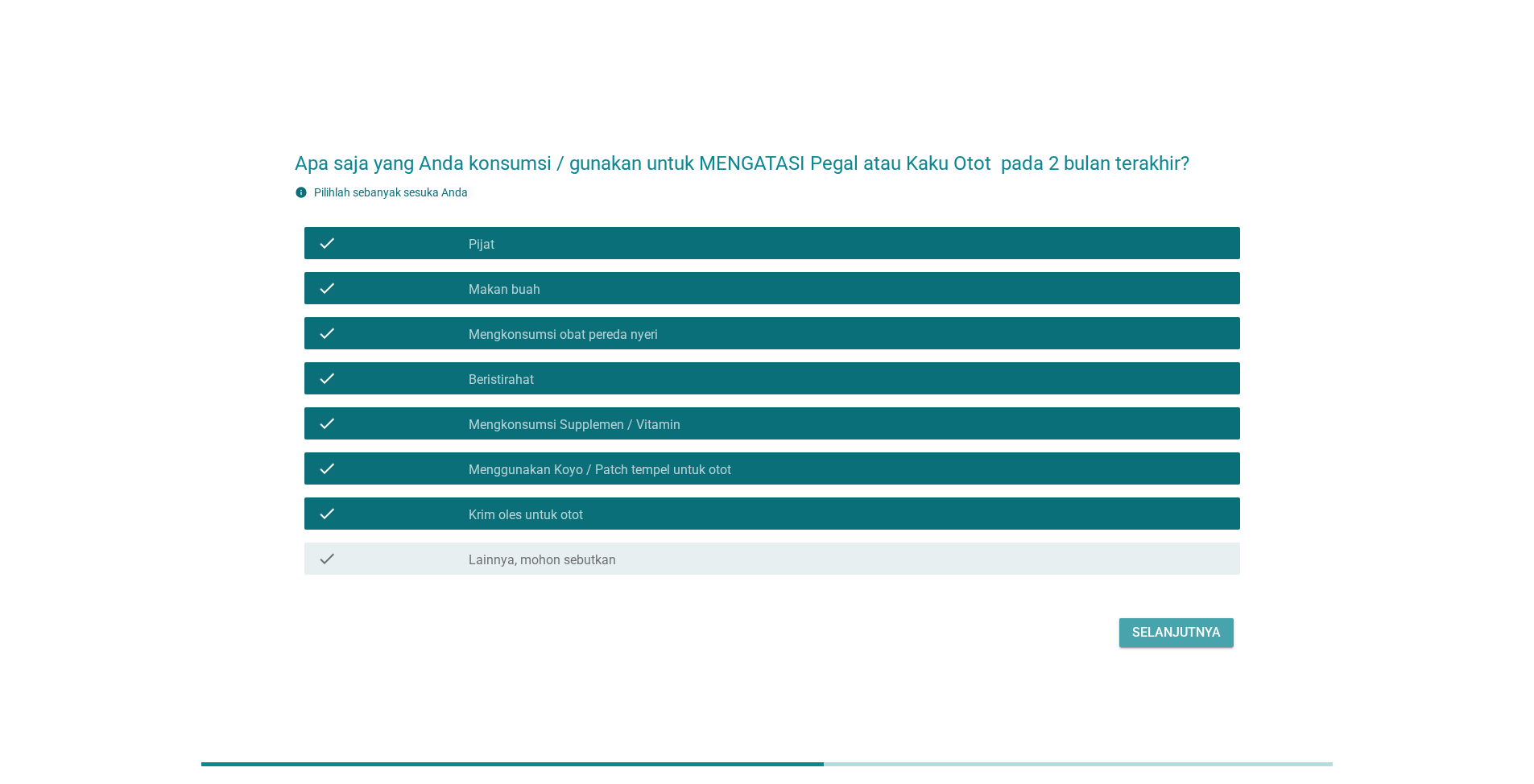
click at [1163, 644] on button "Selanjutnya" at bounding box center [1176, 632] width 114 height 29
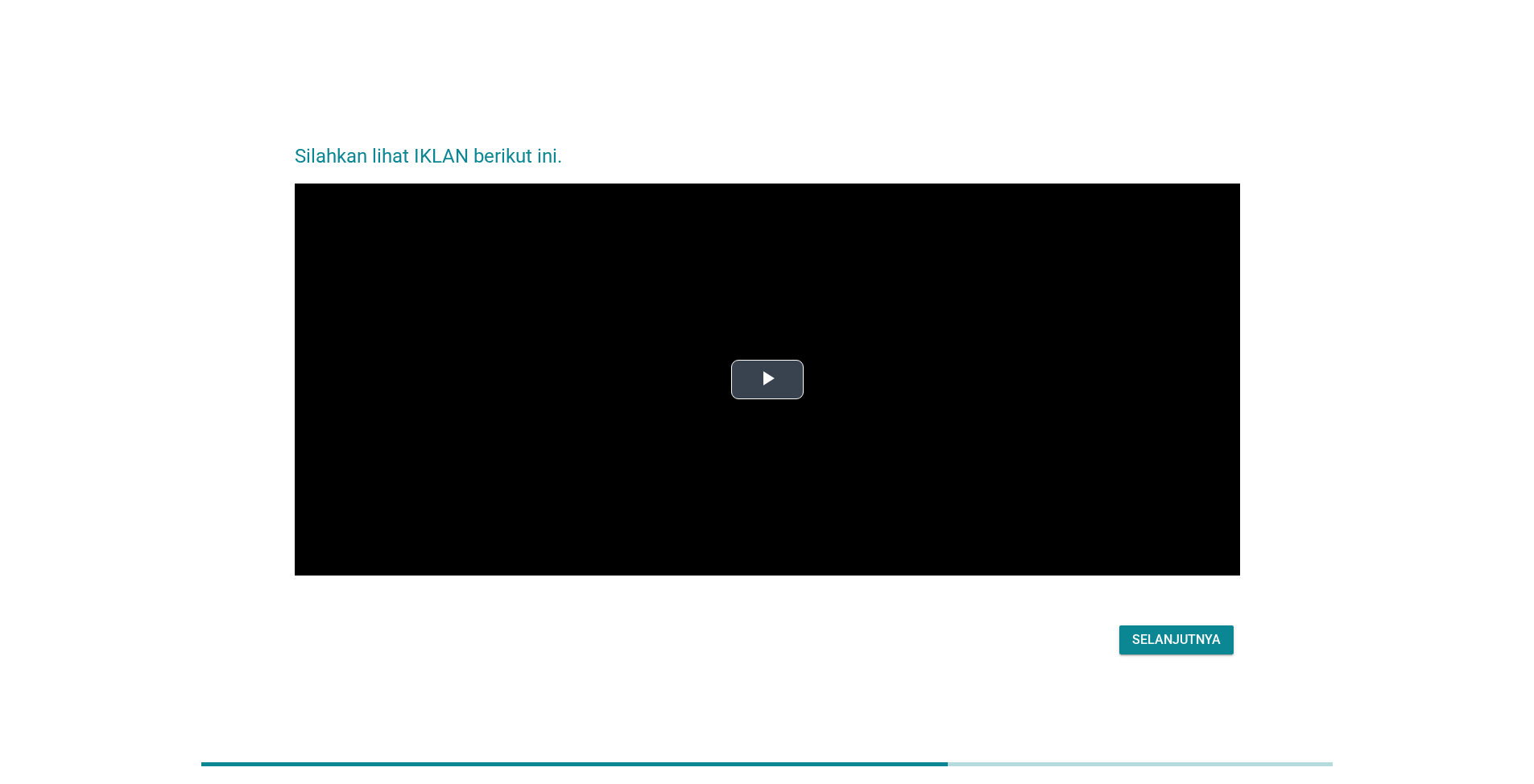
click at [767, 379] on span "Video Player" at bounding box center [767, 379] width 0 height 0
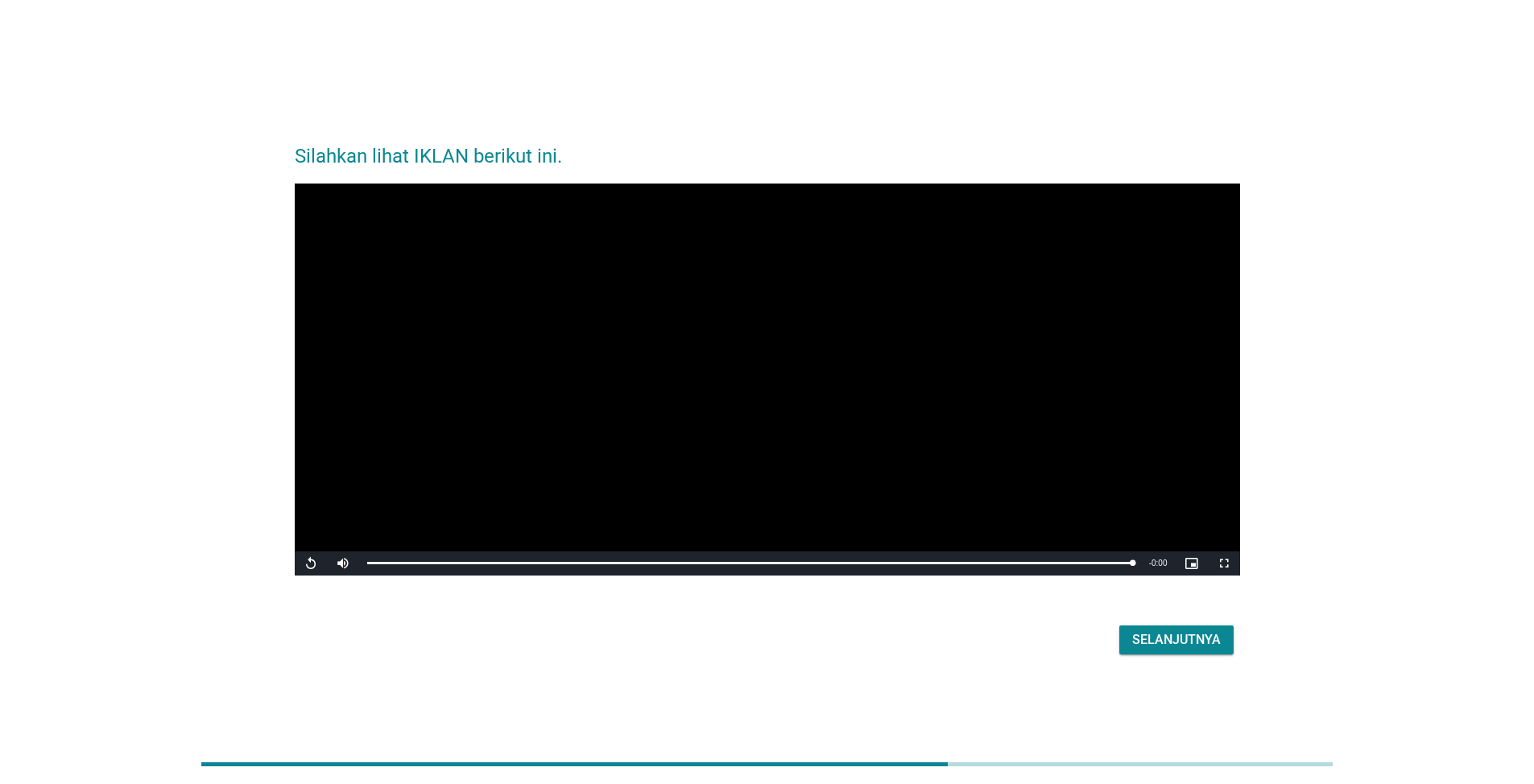
click at [1175, 650] on button "Selanjutnya" at bounding box center [1176, 639] width 114 height 29
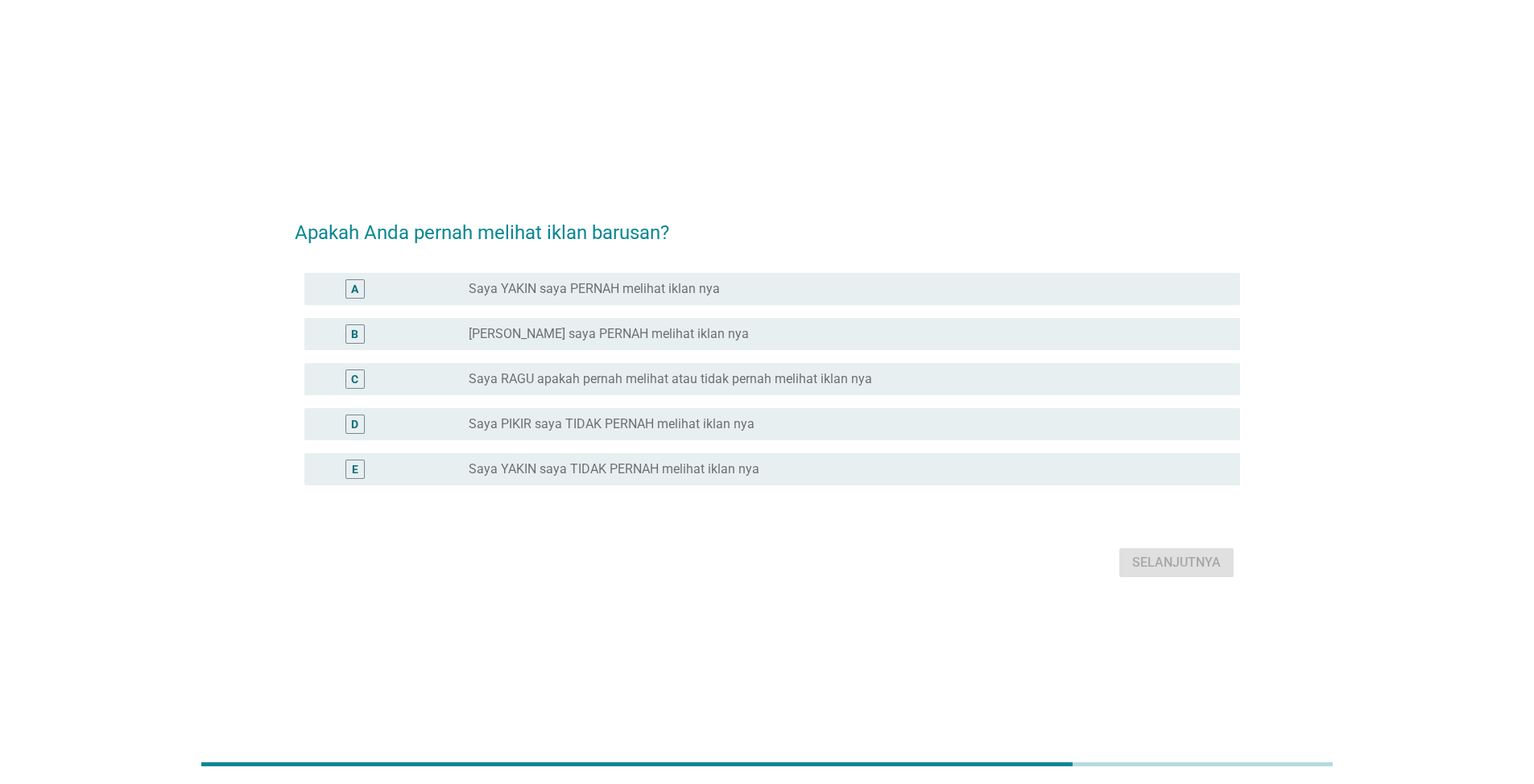
click at [676, 329] on label "[PERSON_NAME] saya PERNAH melihat iklan nya" at bounding box center [608, 334] width 280 height 16
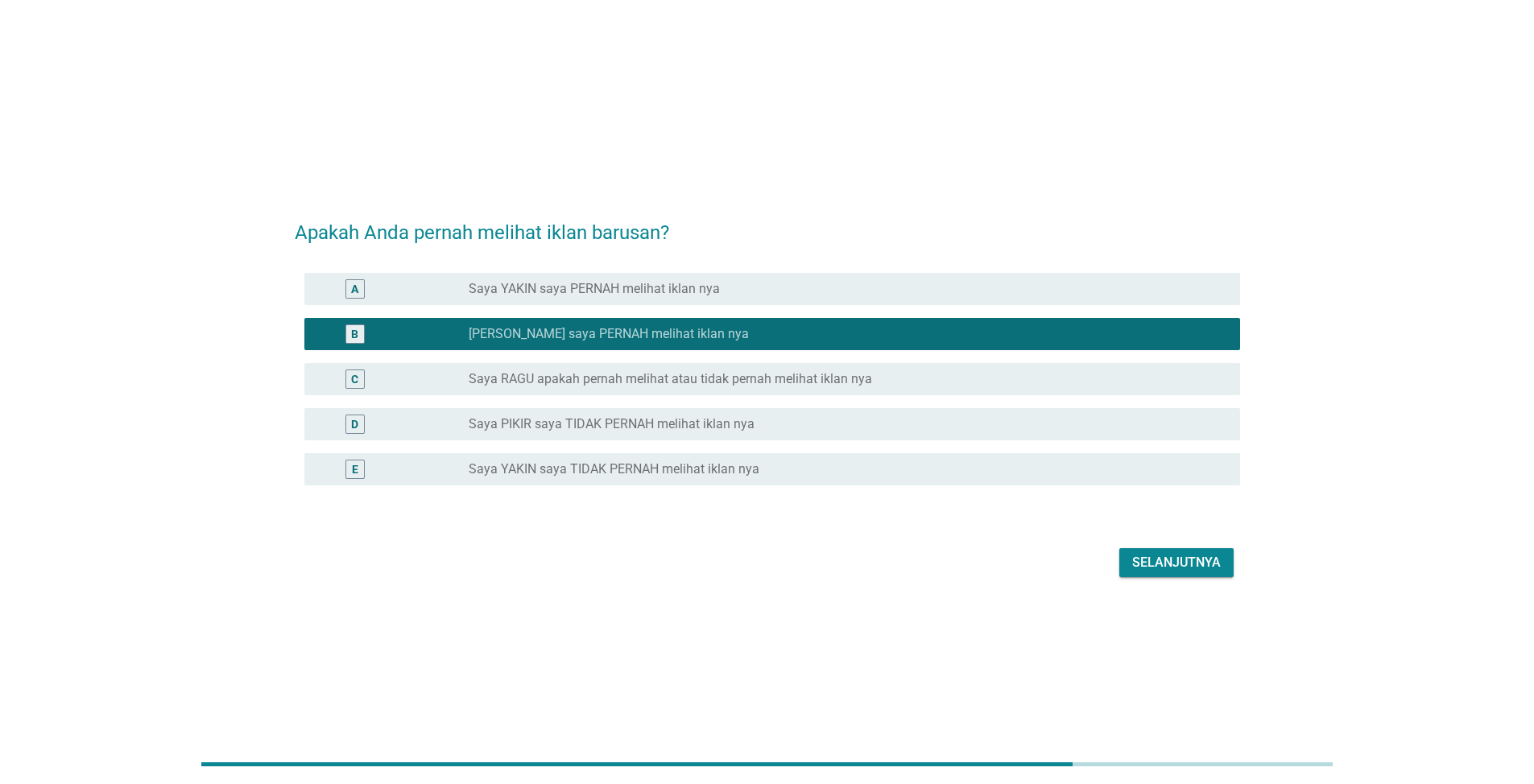
click at [1152, 569] on div "Selanjutnya" at bounding box center [1176, 563] width 89 height 20
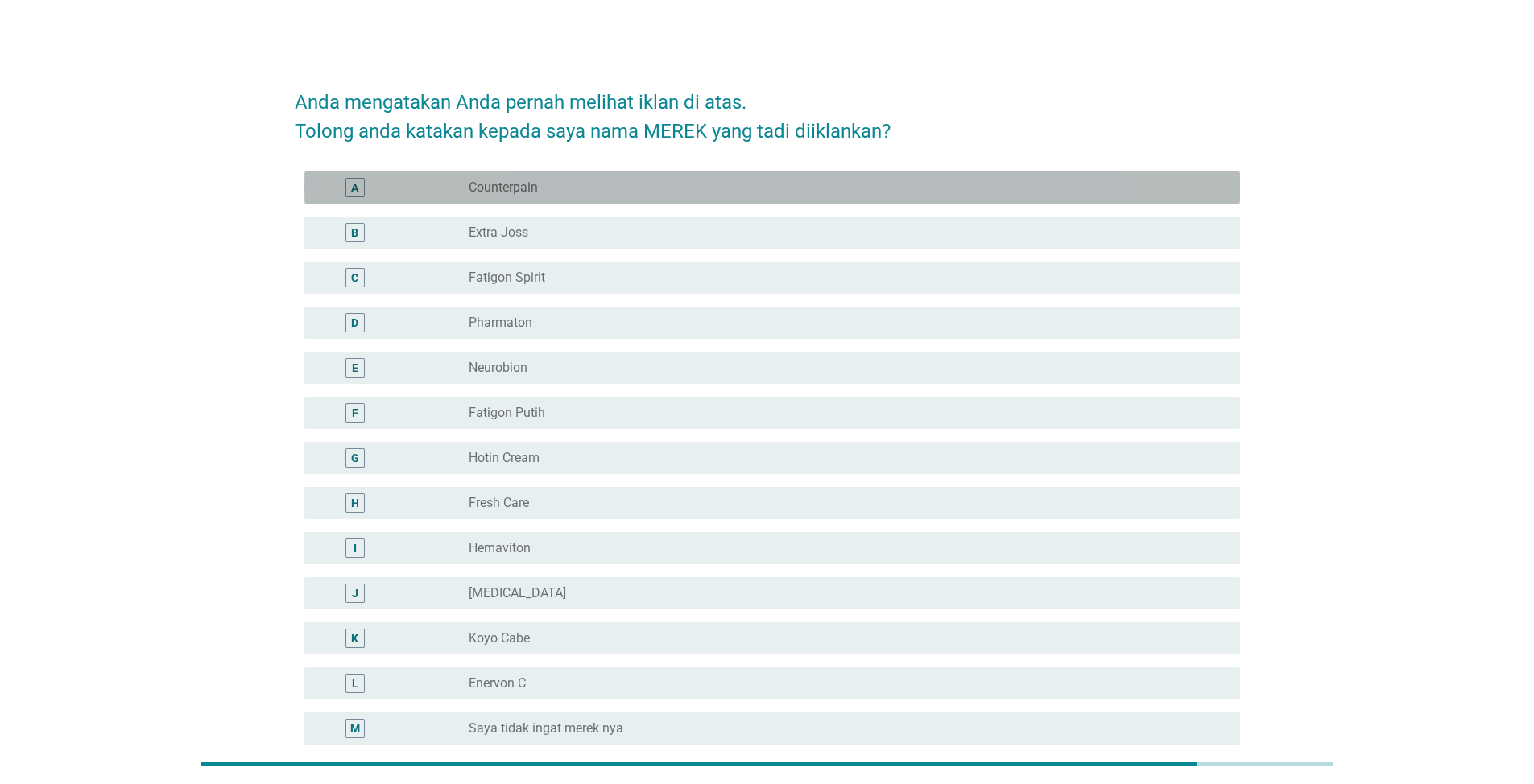
click at [649, 201] on div "A radio_button_unchecked Counterpain" at bounding box center [772, 187] width 936 height 32
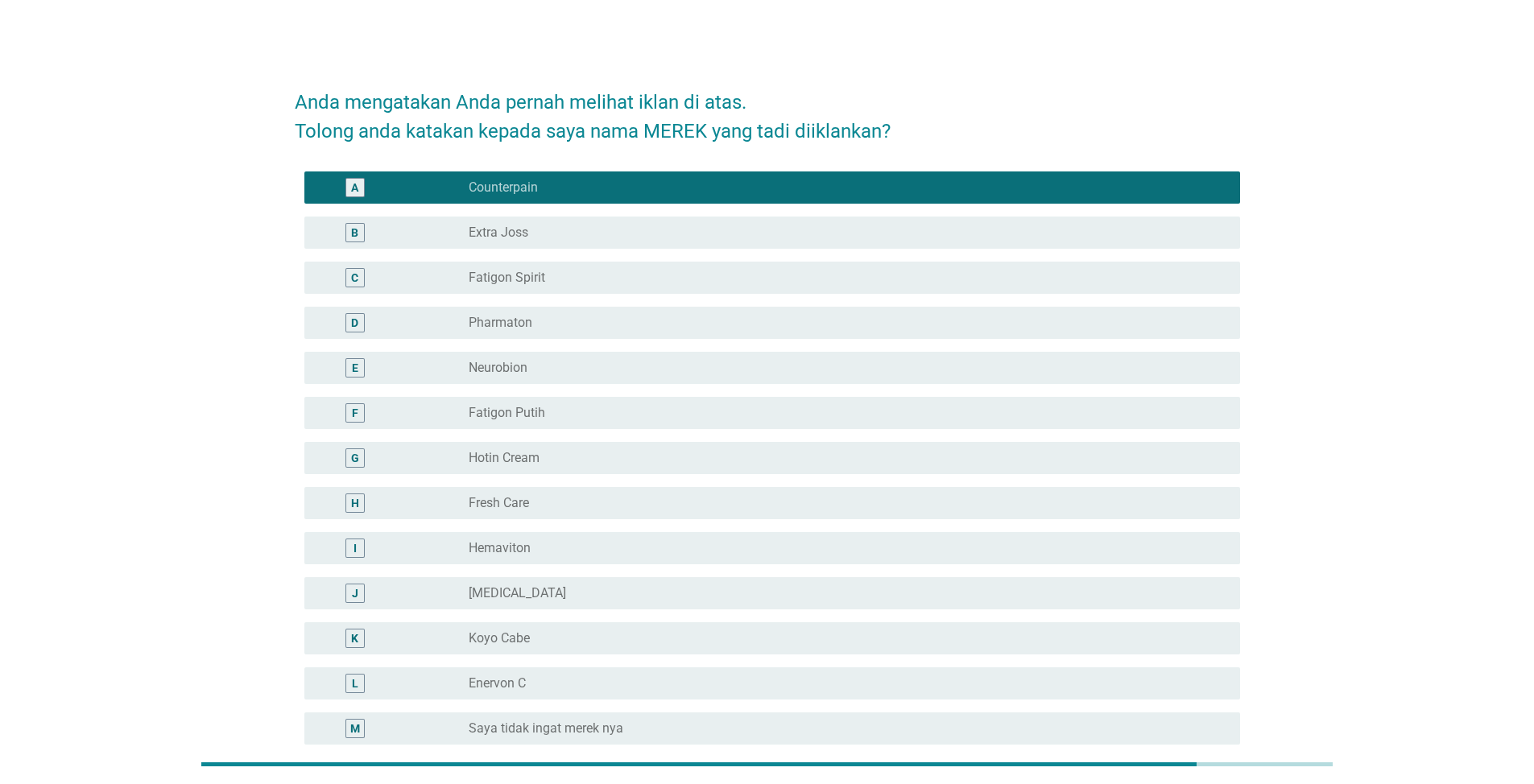
click at [635, 238] on div "radio_button_unchecked Extra Joss" at bounding box center [841, 233] width 746 height 16
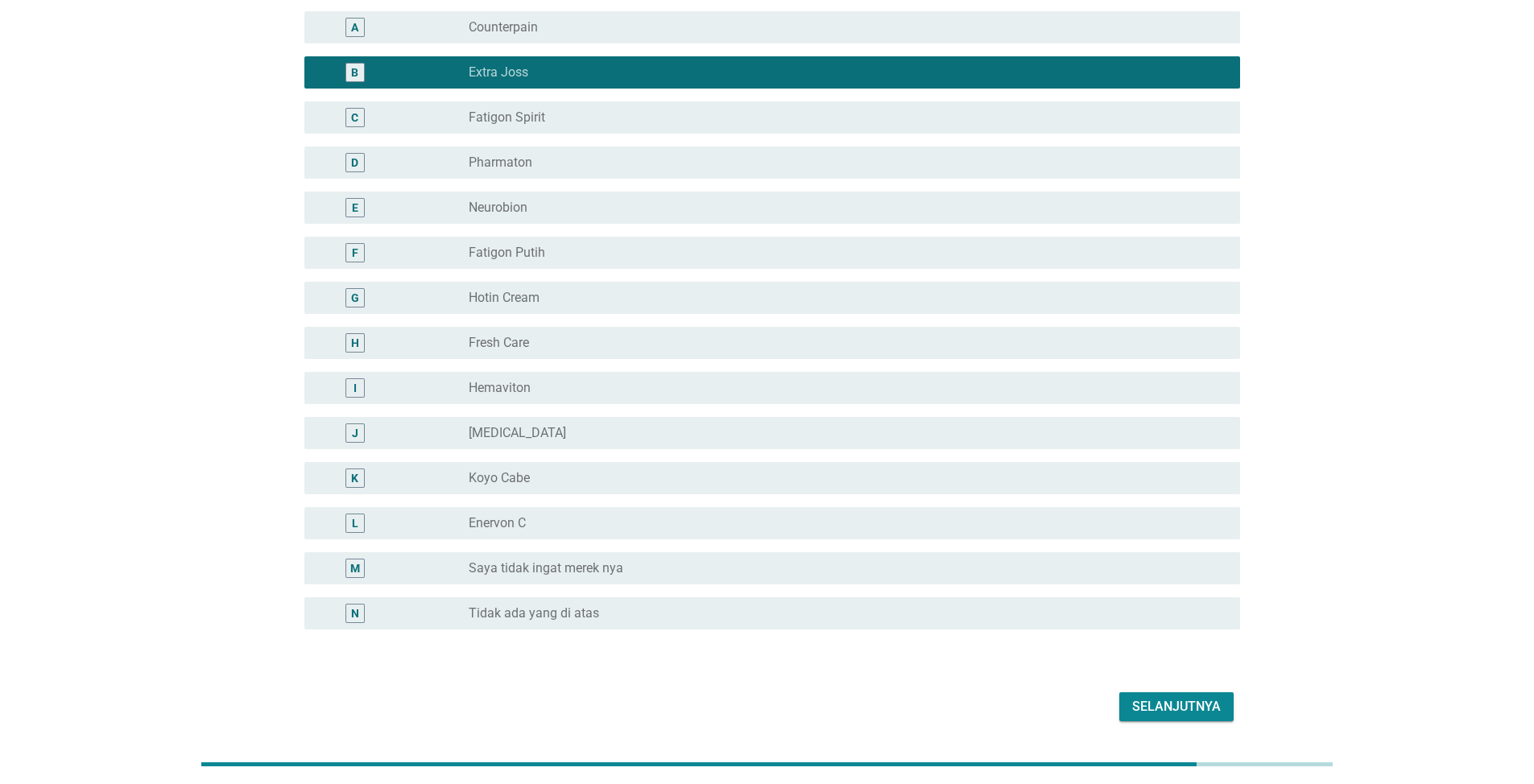
scroll to position [213, 0]
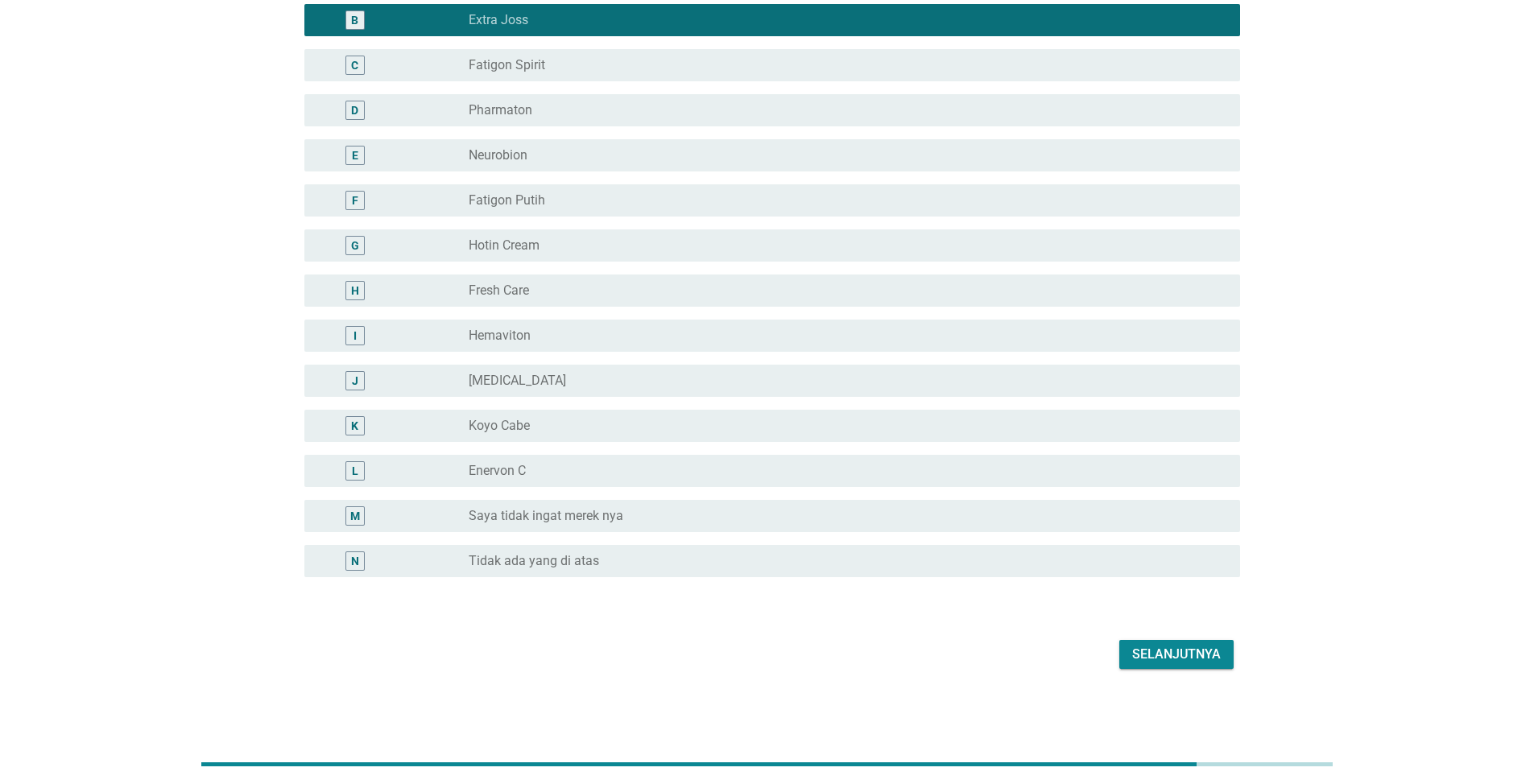
click at [1160, 653] on div "Selanjutnya" at bounding box center [1176, 654] width 89 height 20
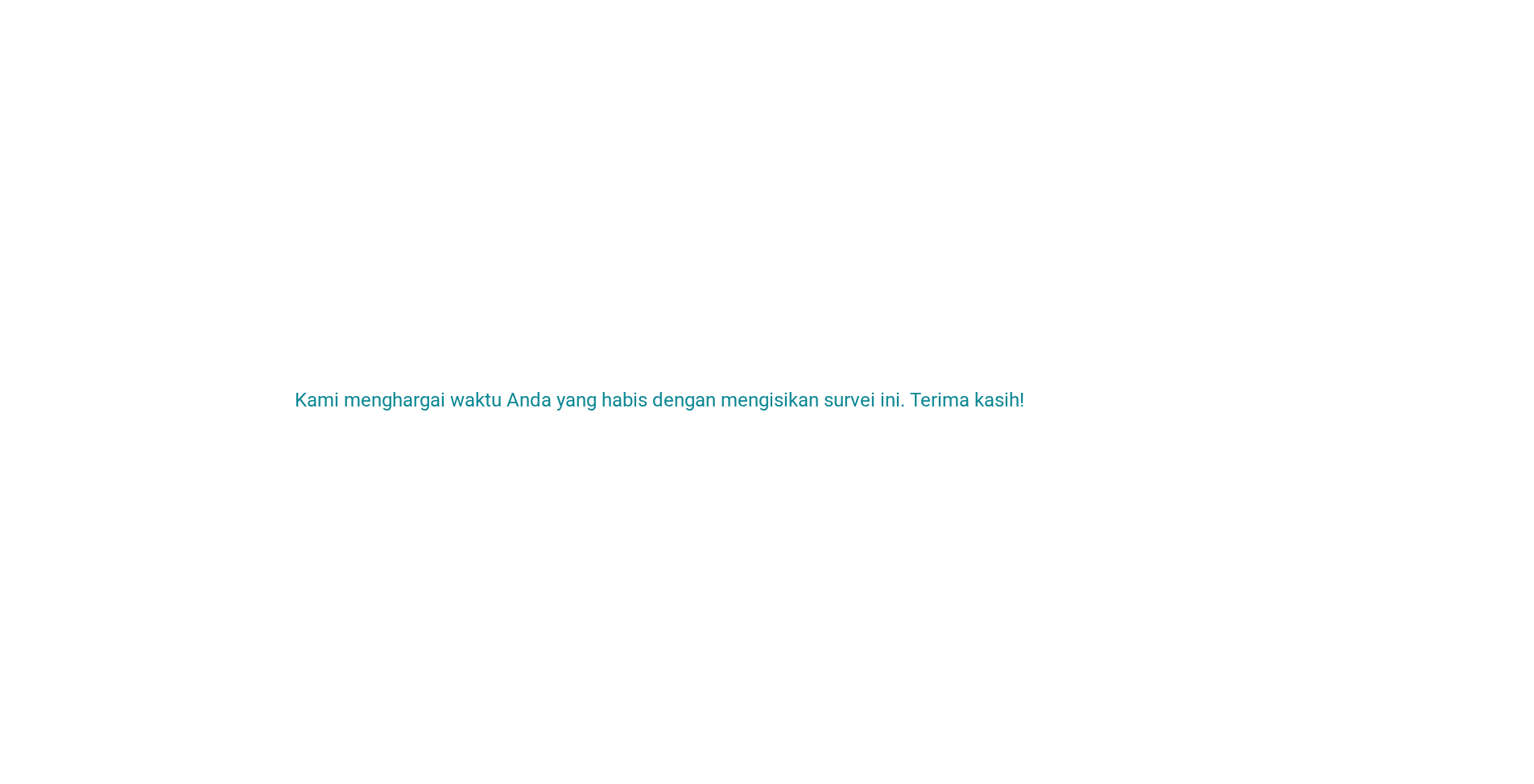
scroll to position [0, 0]
